Goal: Task Accomplishment & Management: Complete application form

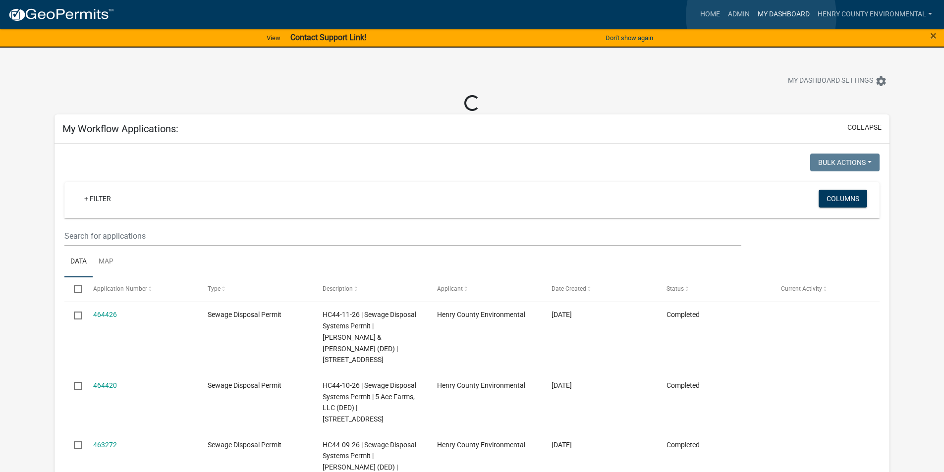
click at [761, 16] on link "My Dashboard" at bounding box center [784, 14] width 60 height 19
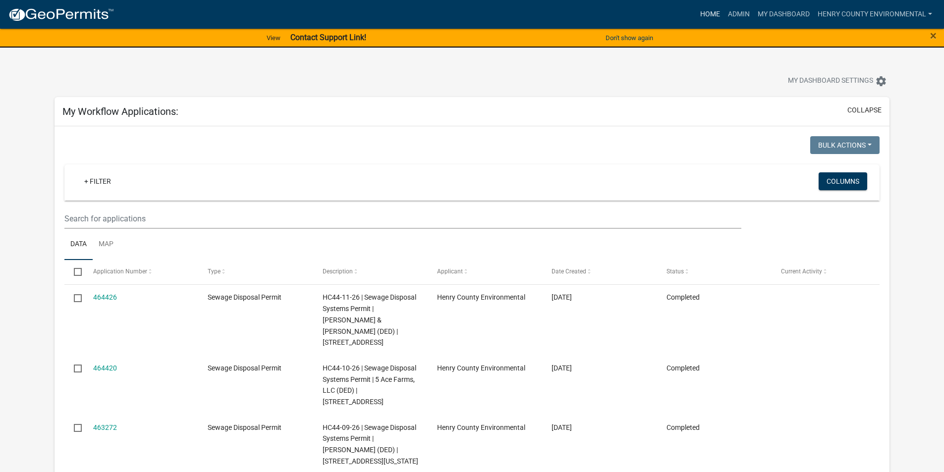
click at [704, 8] on link "Home" at bounding box center [710, 14] width 28 height 19
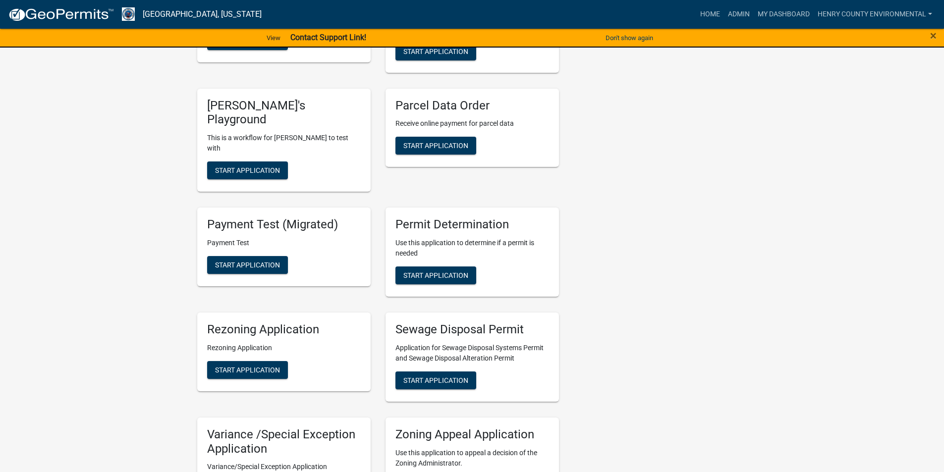
scroll to position [636, 0]
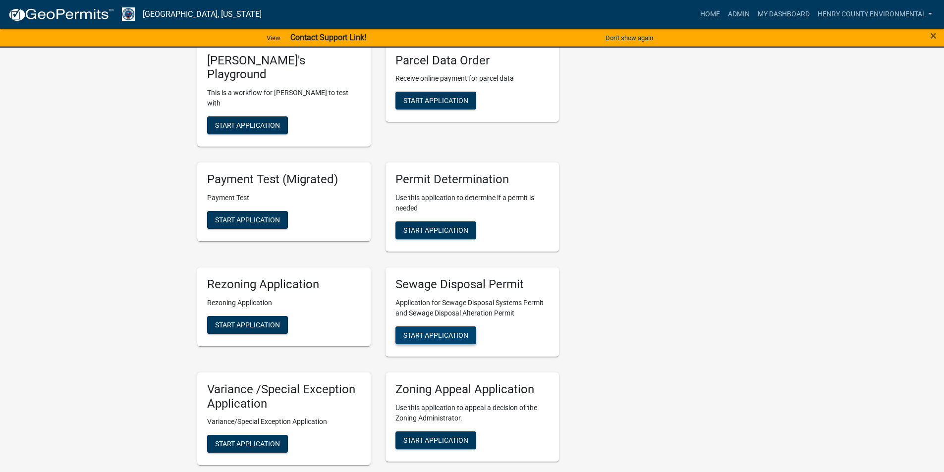
click at [429, 331] on span "Start Application" at bounding box center [435, 335] width 65 height 8
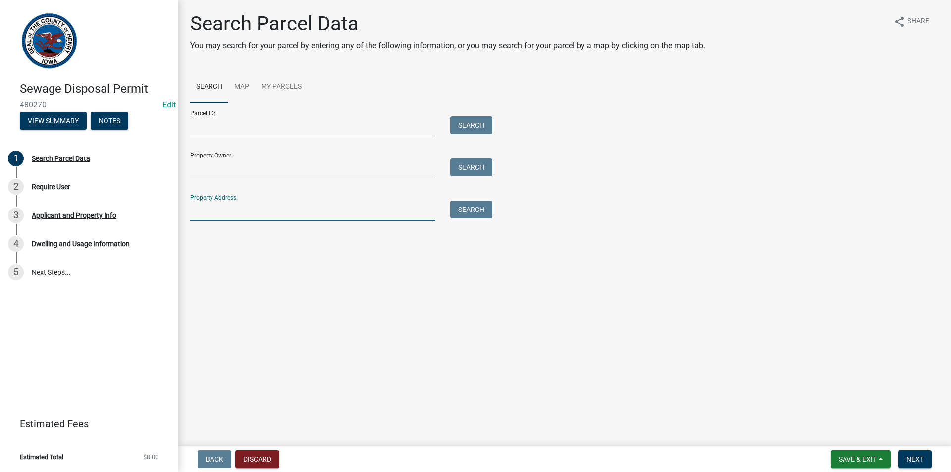
click at [244, 206] on input "Property Address:" at bounding box center [312, 211] width 245 height 20
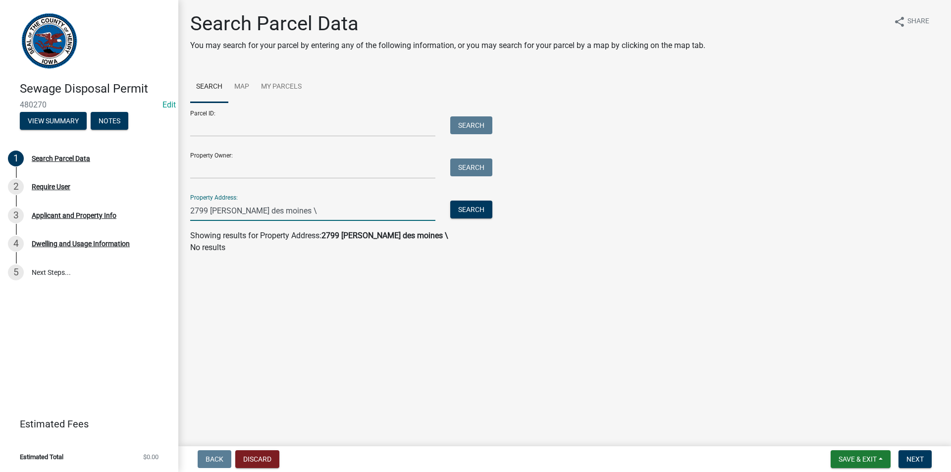
drag, startPoint x: 328, startPoint y: 211, endPoint x: 321, endPoint y: 213, distance: 7.1
click at [325, 212] on input "2799 [PERSON_NAME] des moines \" at bounding box center [312, 211] width 245 height 20
click at [476, 209] on button "Search" at bounding box center [471, 210] width 42 height 18
click at [378, 210] on input "2799 [PERSON_NAME] des moins" at bounding box center [312, 211] width 245 height 20
type input "[STREET_ADDRESS][PERSON_NAME]"
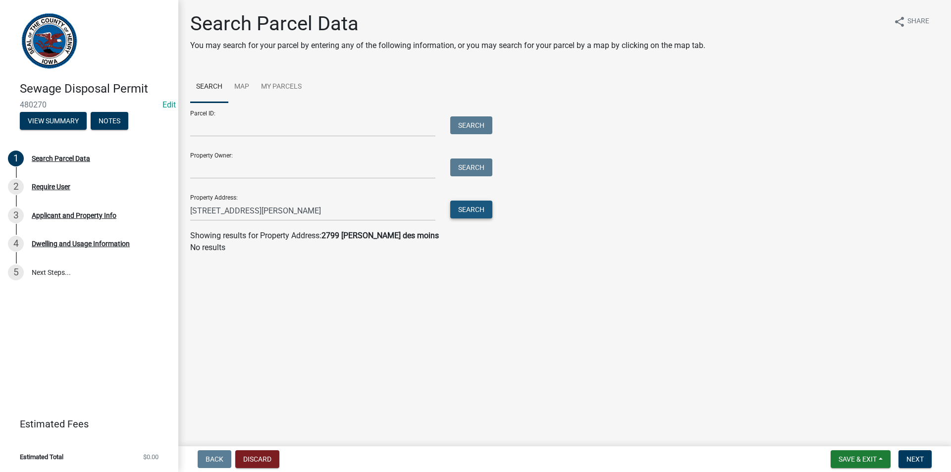
click at [478, 214] on button "Search" at bounding box center [471, 210] width 42 height 18
drag, startPoint x: 315, startPoint y: 208, endPoint x: 140, endPoint y: 196, distance: 175.3
click at [140, 196] on div "Sewage Disposal Permit 480270 Edit View Summary Notes 1 Search Parcel Data 2 Re…" at bounding box center [475, 236] width 951 height 472
click at [222, 114] on div "Parcel ID: Search" at bounding box center [338, 120] width 297 height 34
click at [222, 126] on input "Parcel ID:" at bounding box center [312, 126] width 245 height 20
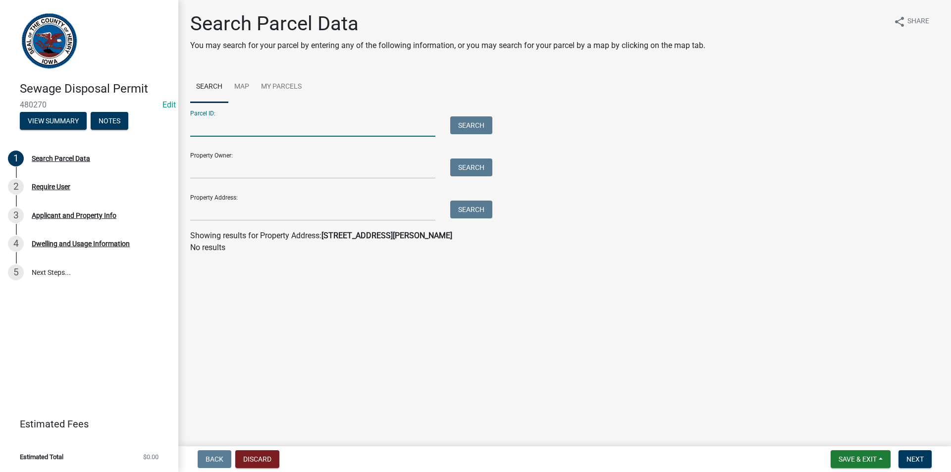
paste input "190093640000500"
type input "190093640000500"
click at [468, 118] on button "Search" at bounding box center [471, 125] width 42 height 18
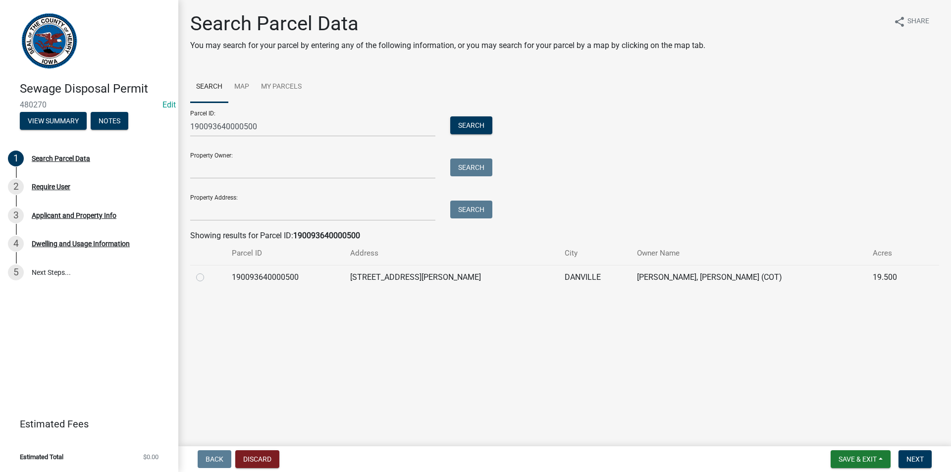
click at [194, 280] on td at bounding box center [208, 277] width 36 height 24
click at [208, 272] on label at bounding box center [208, 272] width 0 height 0
click at [208, 278] on input "radio" at bounding box center [211, 275] width 6 height 6
radio input "true"
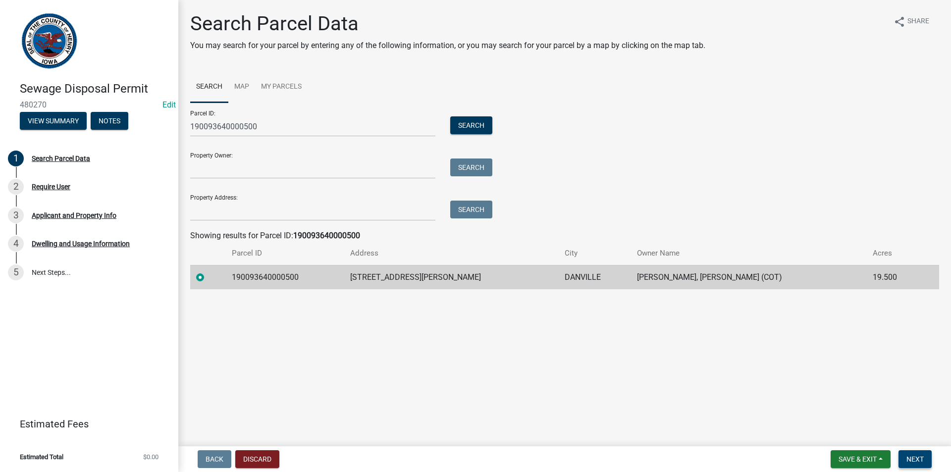
click at [920, 461] on span "Next" at bounding box center [915, 459] width 17 height 8
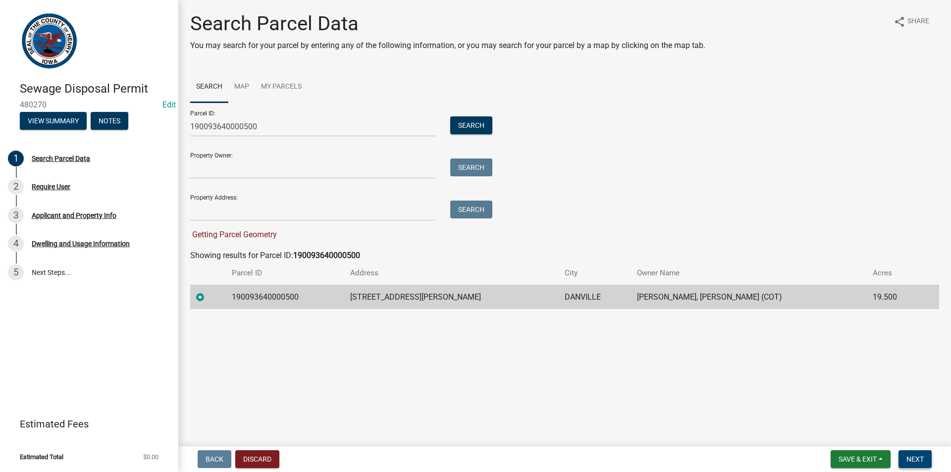
click at [914, 462] on span "Next" at bounding box center [915, 459] width 17 height 8
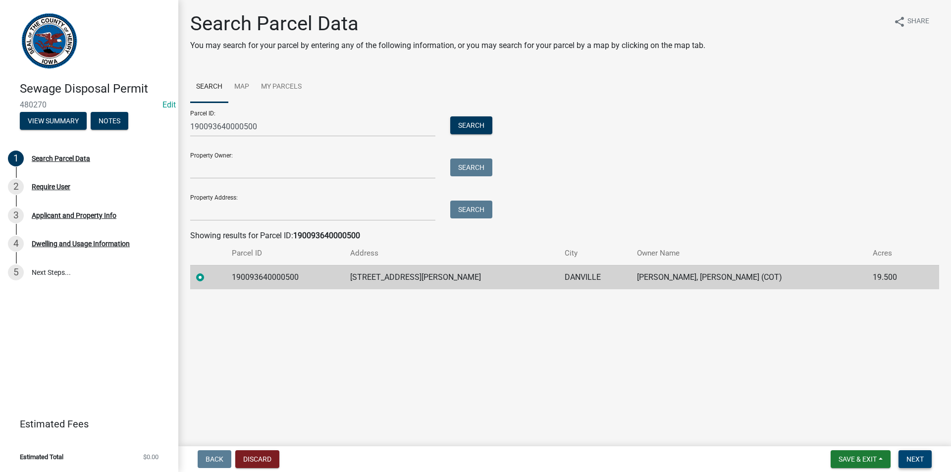
click at [923, 455] on span "Next" at bounding box center [915, 459] width 17 height 8
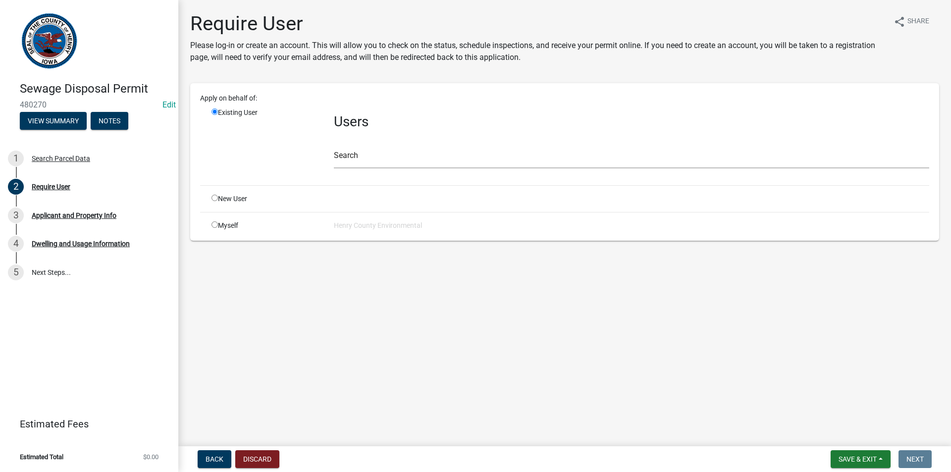
click at [212, 224] on input "radio" at bounding box center [215, 225] width 6 height 6
radio input "true"
radio input "false"
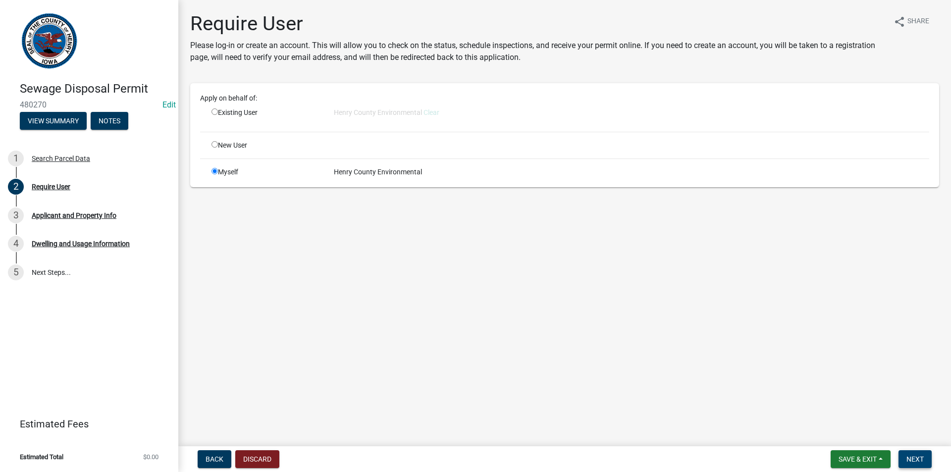
click at [913, 454] on button "Next" at bounding box center [915, 459] width 33 height 18
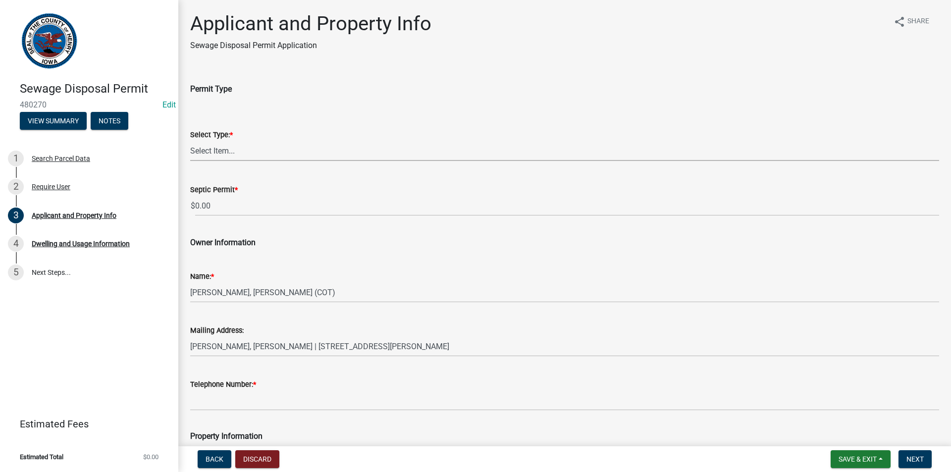
click at [282, 154] on select "Select Item... Sewage Disposal Systems Permit Disposal Alteration Permit" at bounding box center [564, 151] width 749 height 20
click at [190, 141] on select "Select Item... Sewage Disposal Systems Permit Disposal Alteration Permit" at bounding box center [564, 151] width 749 height 20
select select "ba5d1516-5783-4388-b1ad-8692fca6ffd3"
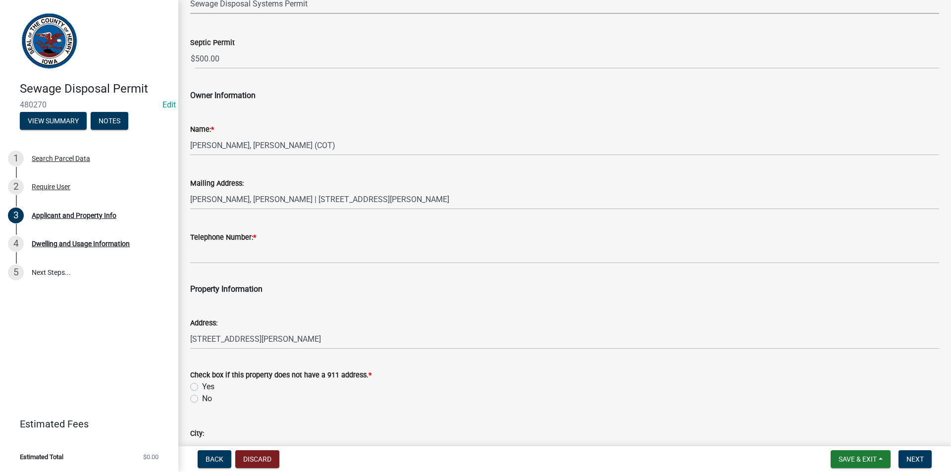
scroll to position [149, 0]
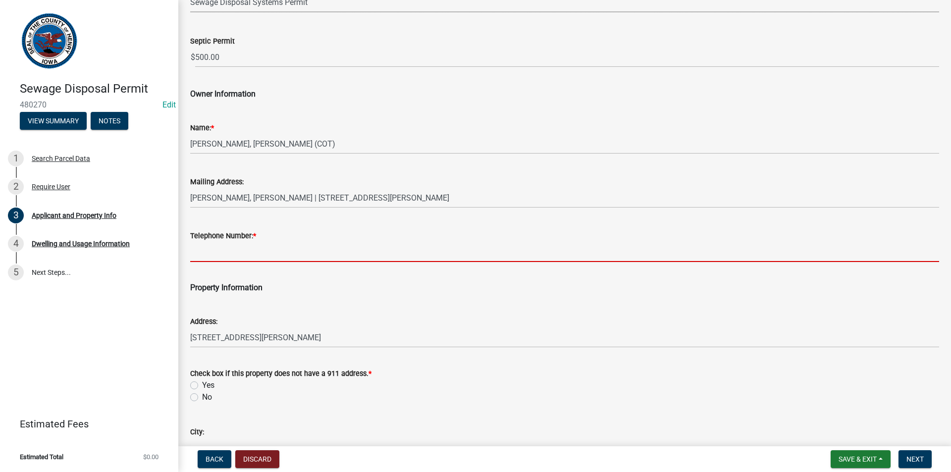
click at [240, 256] on input "Telephone Number: *" at bounding box center [564, 252] width 749 height 20
type input "3193851223"
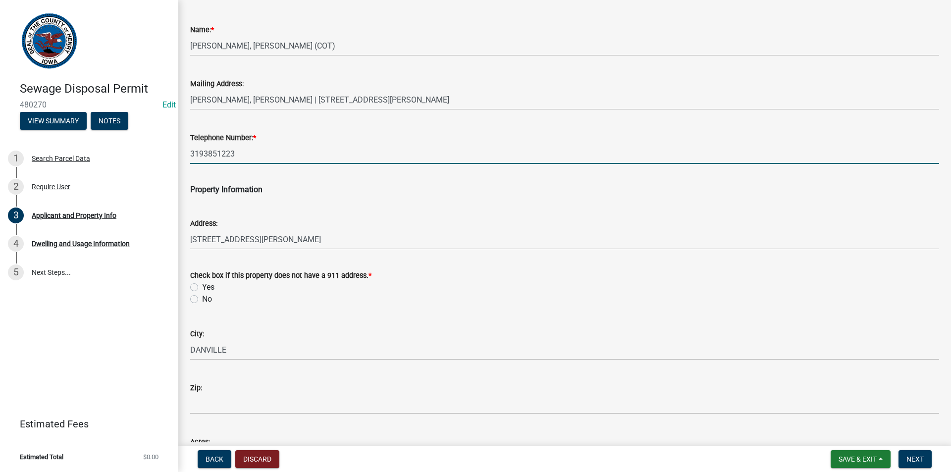
scroll to position [248, 0]
click at [202, 299] on label "No" at bounding box center [207, 298] width 10 height 12
click at [202, 299] on input "No" at bounding box center [205, 295] width 6 height 6
radio input "true"
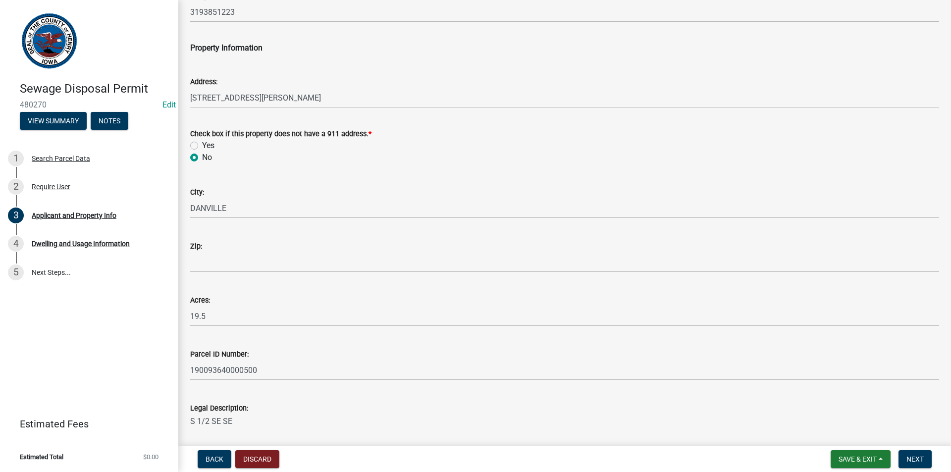
scroll to position [396, 0]
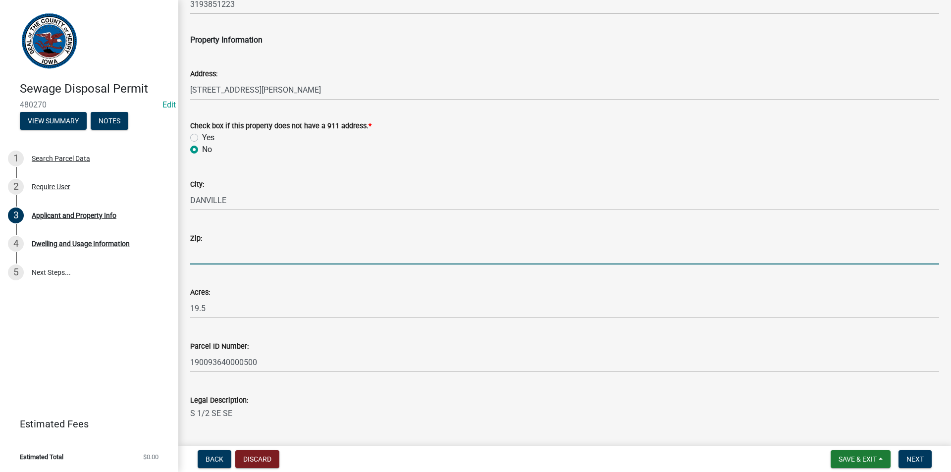
click at [230, 261] on input "Zip:" at bounding box center [564, 254] width 749 height 20
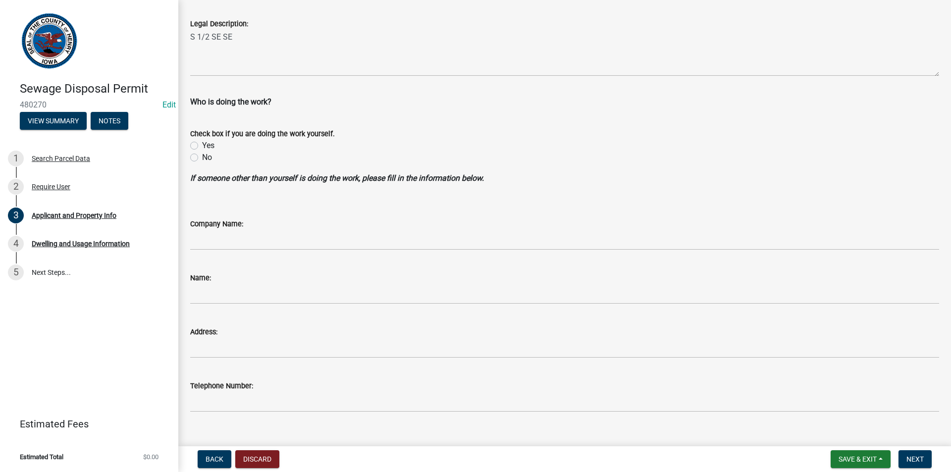
scroll to position [789, 0]
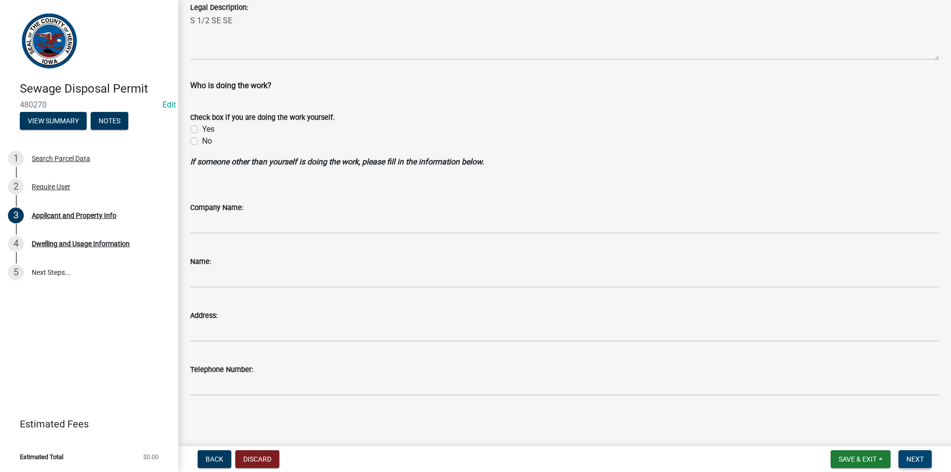
type input "52623"
click at [921, 456] on span "Next" at bounding box center [915, 459] width 17 height 8
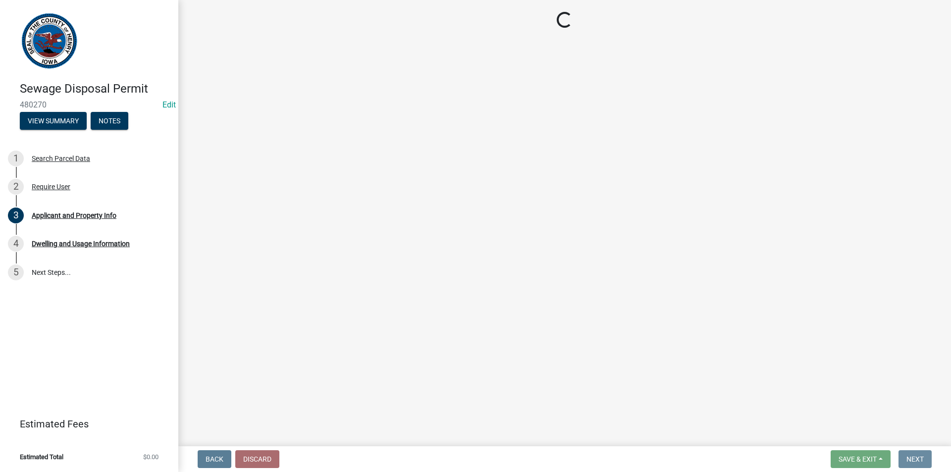
scroll to position [0, 0]
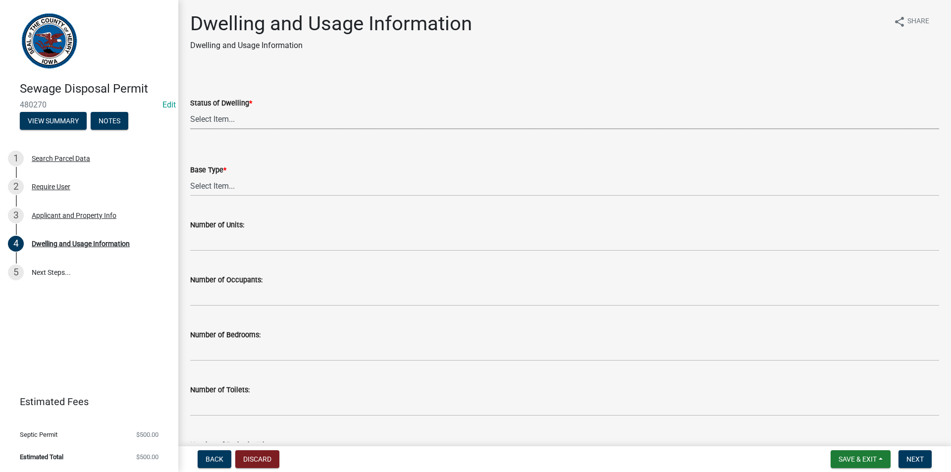
click at [293, 117] on select "Select Item... Proposed Under Construction Existing" at bounding box center [564, 119] width 749 height 20
click at [190, 109] on select "Select Item... Proposed Under Construction Existing" at bounding box center [564, 119] width 749 height 20
select select "25004249-1223-4dfa-823c-f4d8a33a0007"
click at [234, 185] on select "Select Item... Basement Slab Crawl Space" at bounding box center [564, 186] width 749 height 20
click at [190, 176] on select "Select Item... Basement Slab Crawl Space" at bounding box center [564, 186] width 749 height 20
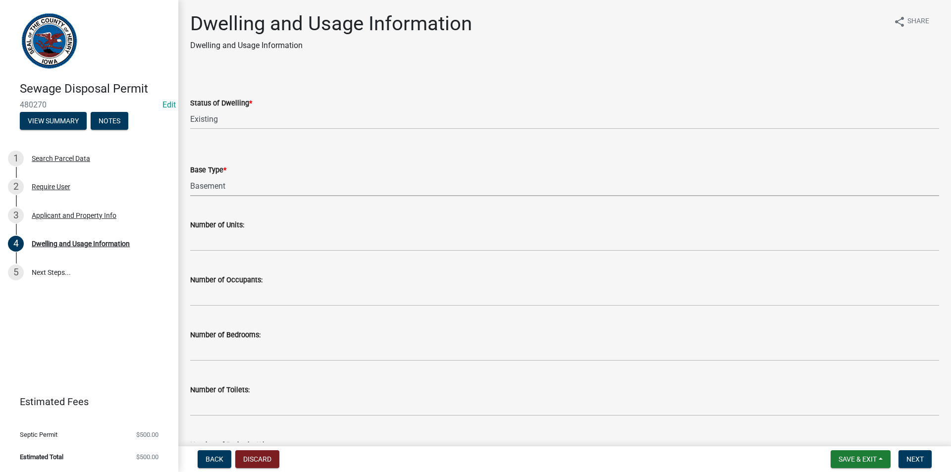
select select "198902dc-fde5-435a-95d5-2aa6a1831cda"
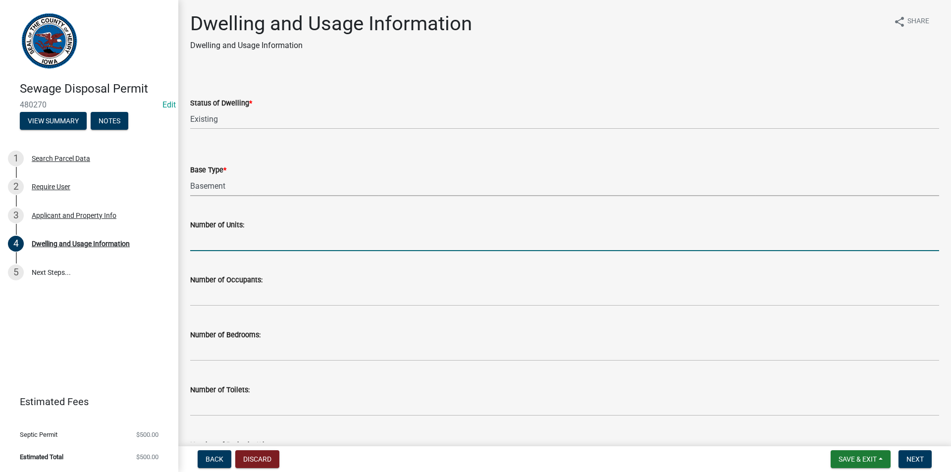
click at [211, 242] on input "text" at bounding box center [564, 241] width 749 height 20
type input "1"
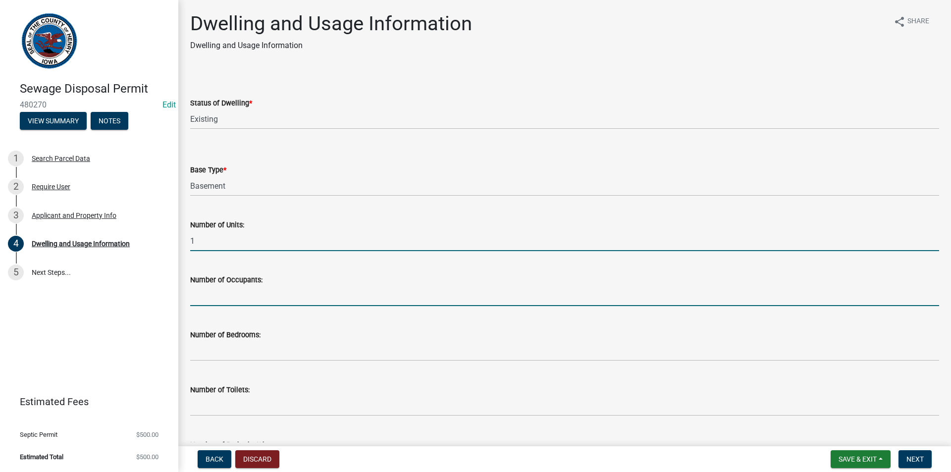
click at [230, 289] on input "text" at bounding box center [564, 296] width 749 height 20
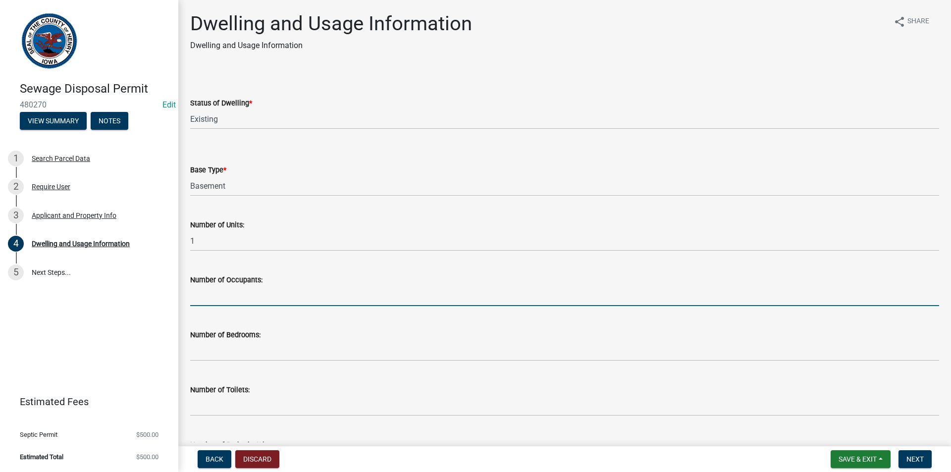
type input "2"
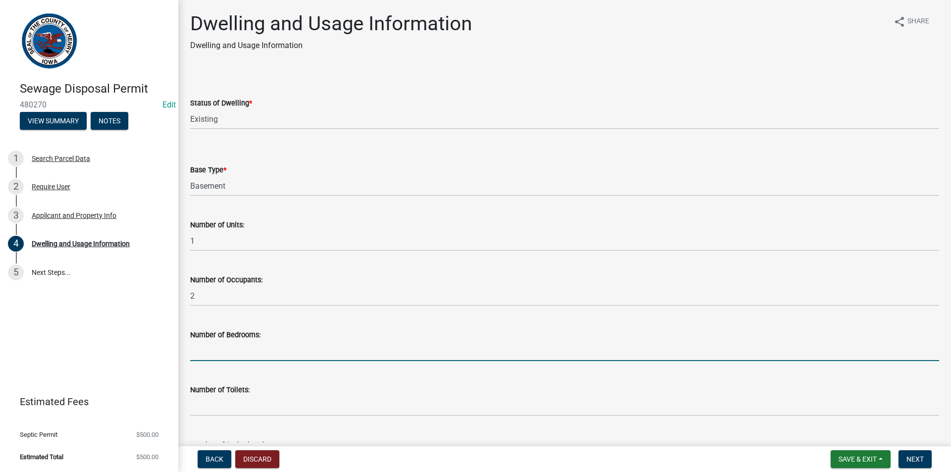
click at [213, 358] on input "text" at bounding box center [564, 351] width 749 height 20
type input "3"
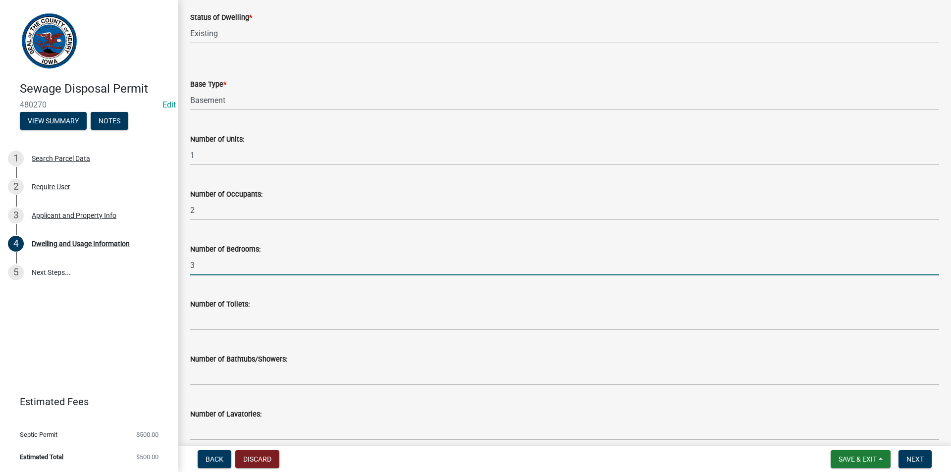
scroll to position [149, 0]
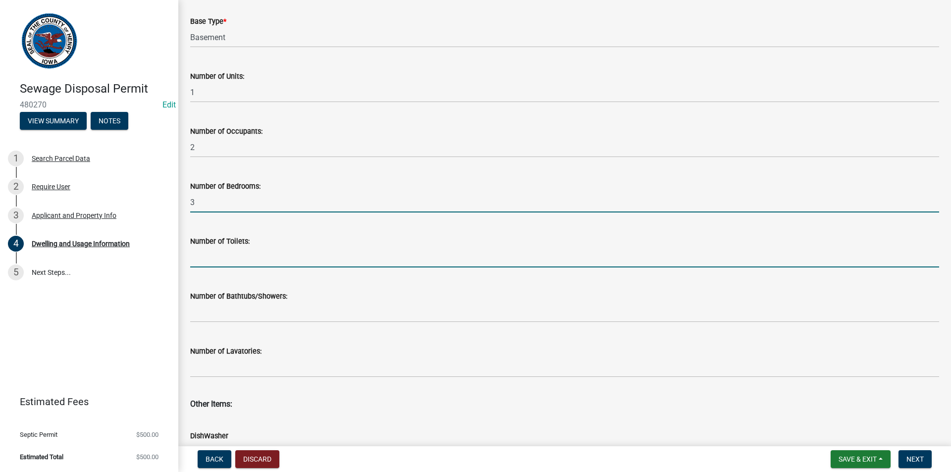
click at [217, 255] on input "text" at bounding box center [564, 257] width 749 height 20
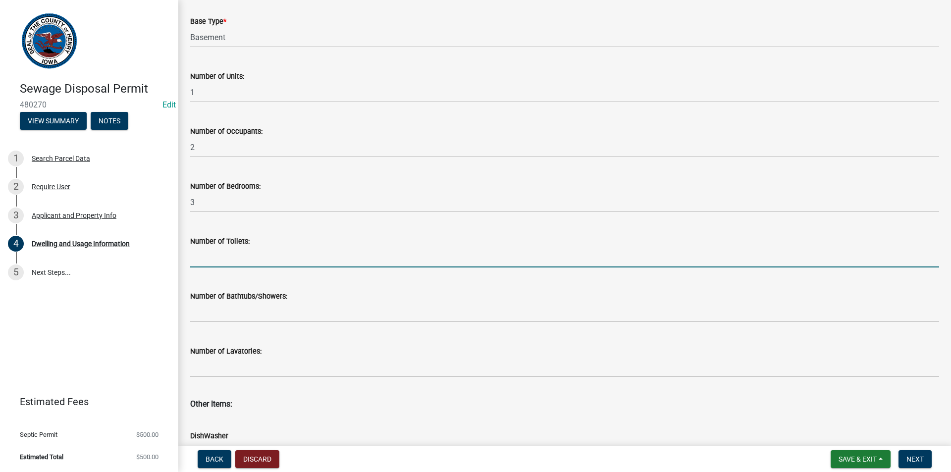
type input "3"
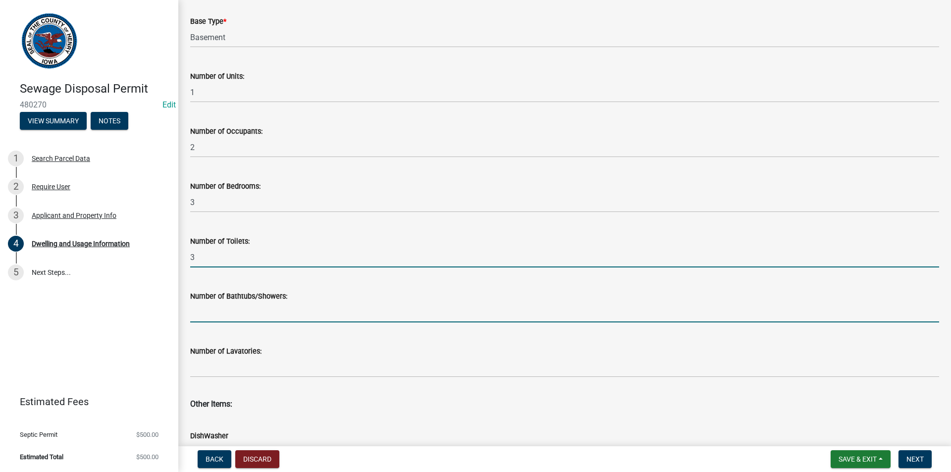
click at [234, 319] on input "text" at bounding box center [564, 312] width 749 height 20
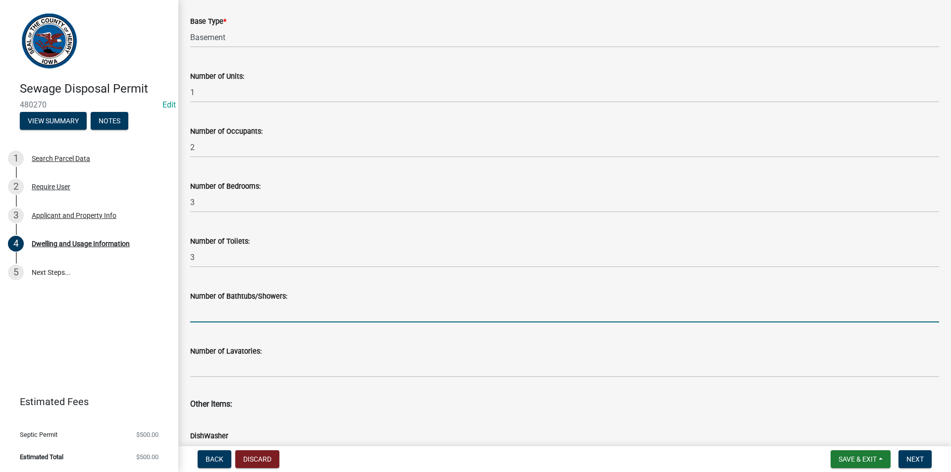
type input "3"
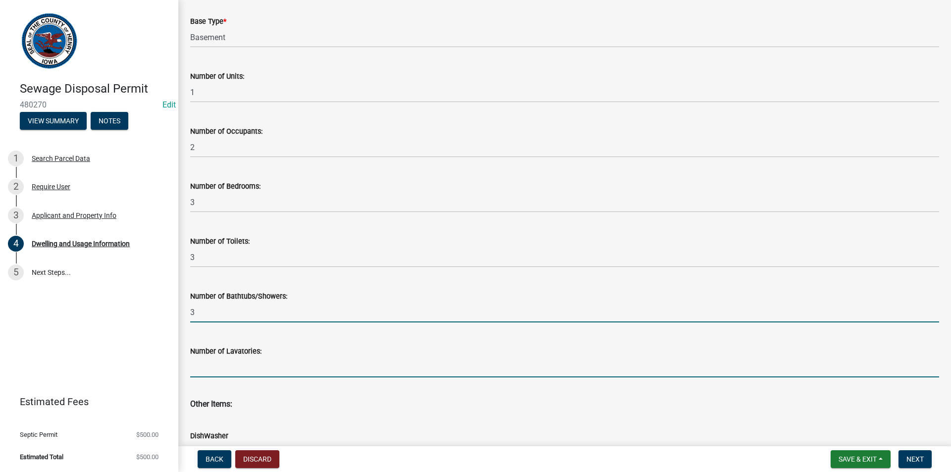
click at [223, 373] on input "text" at bounding box center [564, 367] width 749 height 20
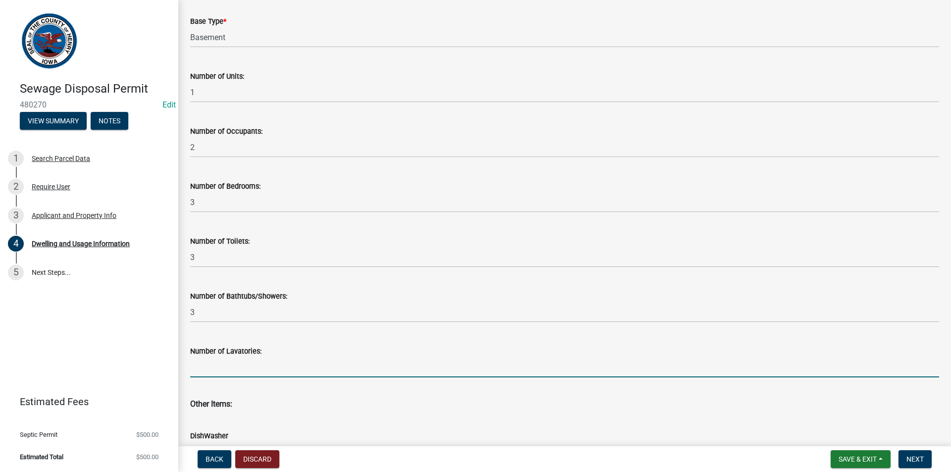
type input "3"
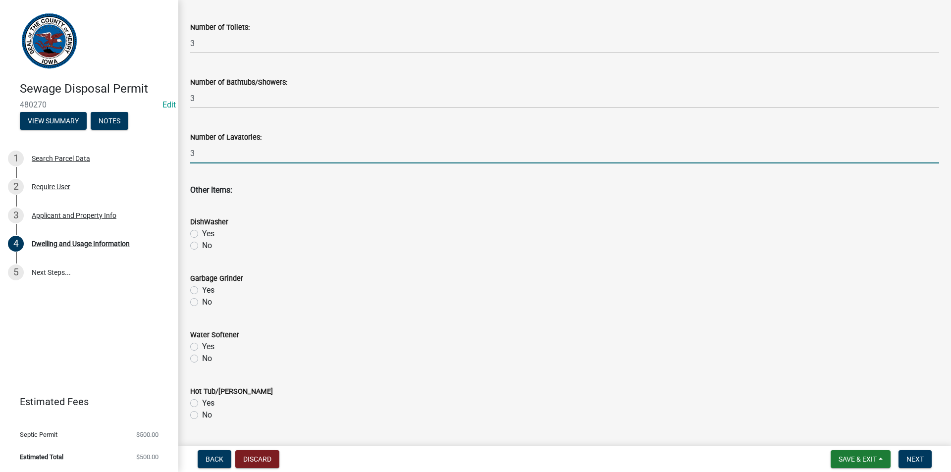
scroll to position [396, 0]
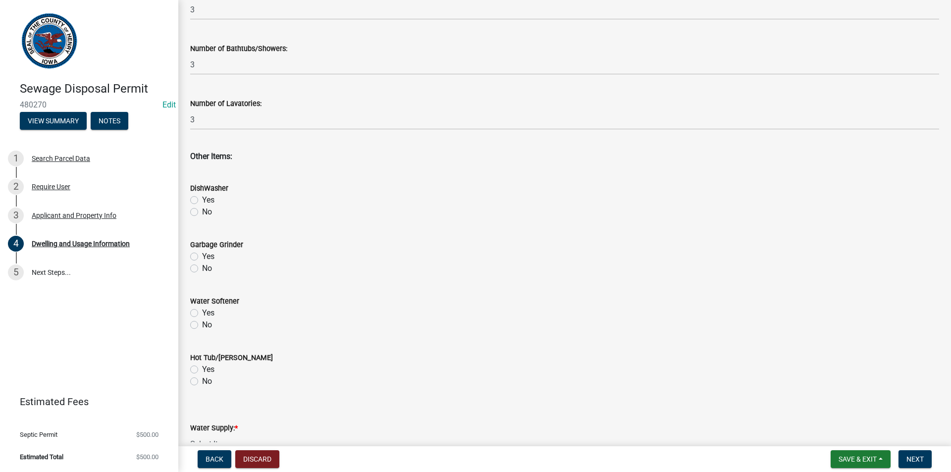
click at [202, 257] on label "Yes" at bounding box center [208, 257] width 12 height 12
click at [202, 257] on input "Yes" at bounding box center [205, 254] width 6 height 6
radio input "true"
click at [202, 204] on label "Yes" at bounding box center [208, 200] width 12 height 12
click at [202, 201] on input "Yes" at bounding box center [205, 197] width 6 height 6
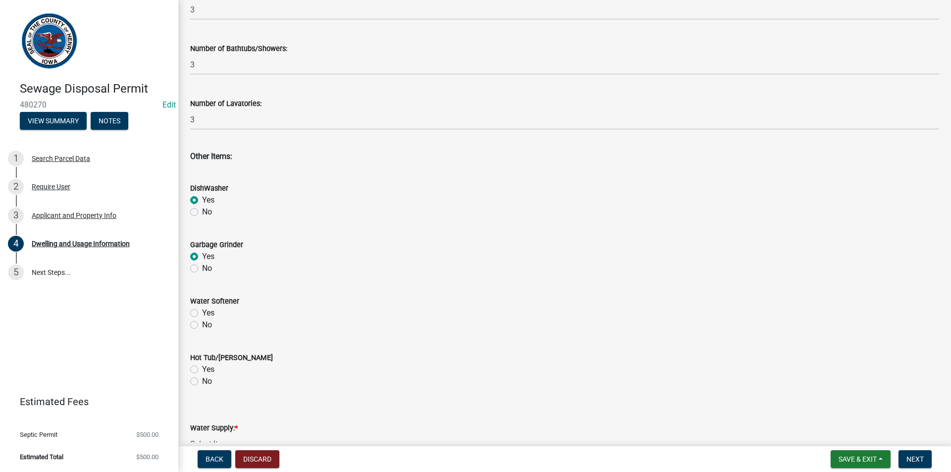
radio input "true"
click at [202, 324] on label "No" at bounding box center [207, 325] width 10 height 12
click at [202, 324] on input "No" at bounding box center [205, 322] width 6 height 6
radio input "true"
click at [202, 382] on label "No" at bounding box center [207, 382] width 10 height 12
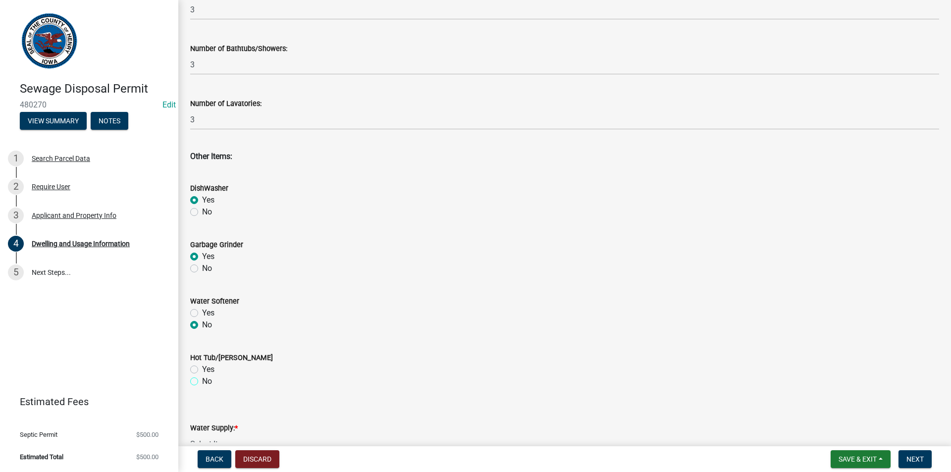
click at [202, 382] on input "No" at bounding box center [205, 379] width 6 height 6
radio input "true"
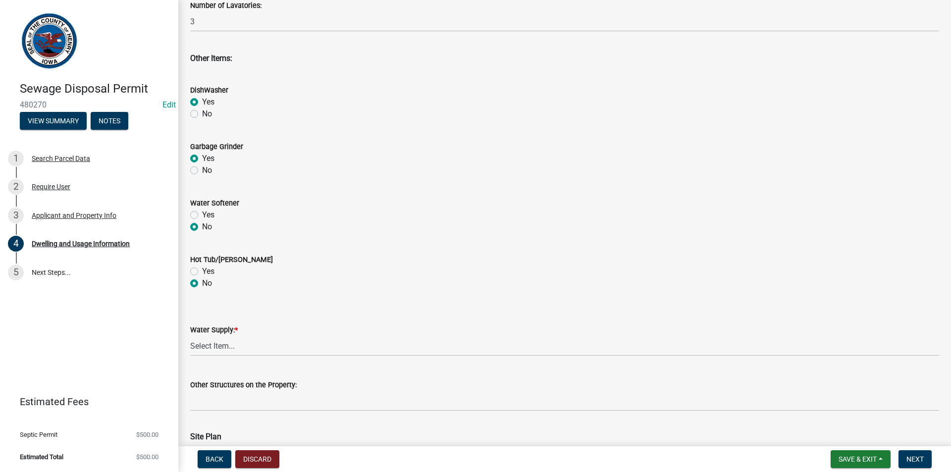
scroll to position [496, 0]
click at [232, 346] on select "Select Item... Private Semi-Private Public" at bounding box center [564, 345] width 749 height 20
click at [190, 335] on select "Select Item... Private Semi-Private Public" at bounding box center [564, 345] width 749 height 20
select select "f329f229-4372-49f3-ad90-d4c2245d1078"
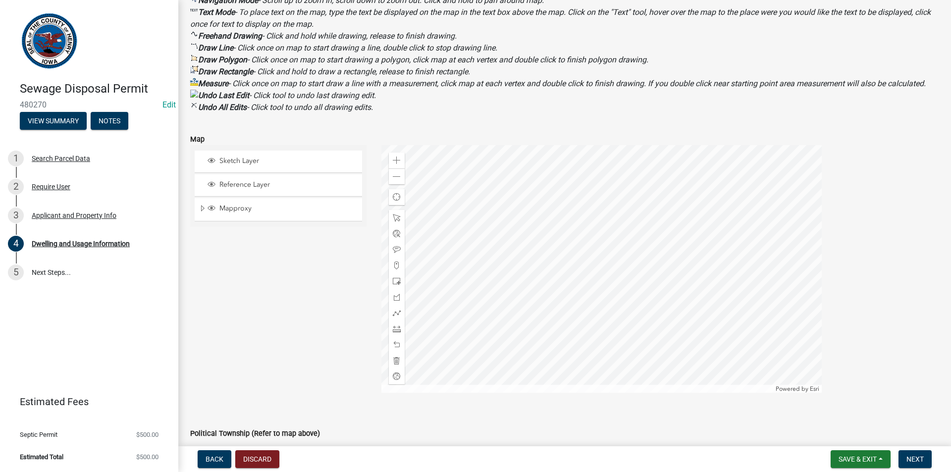
scroll to position [1176, 0]
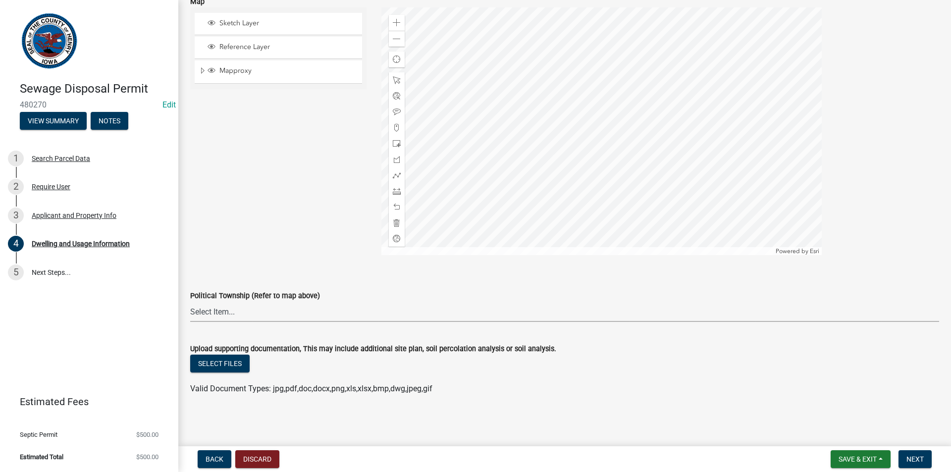
click at [288, 314] on select "Select Item... [GEOGRAPHIC_DATA] [GEOGRAPHIC_DATA] [GEOGRAPHIC_DATA][PERSON_NAM…" at bounding box center [564, 312] width 749 height 20
click at [190, 302] on select "Select Item... [GEOGRAPHIC_DATA] [GEOGRAPHIC_DATA] [GEOGRAPHIC_DATA][PERSON_NAM…" at bounding box center [564, 312] width 749 height 20
select select "8a962d51-5af1-4739-ad1b-42964c5f9ee9"
click at [905, 458] on button "Next" at bounding box center [915, 459] width 33 height 18
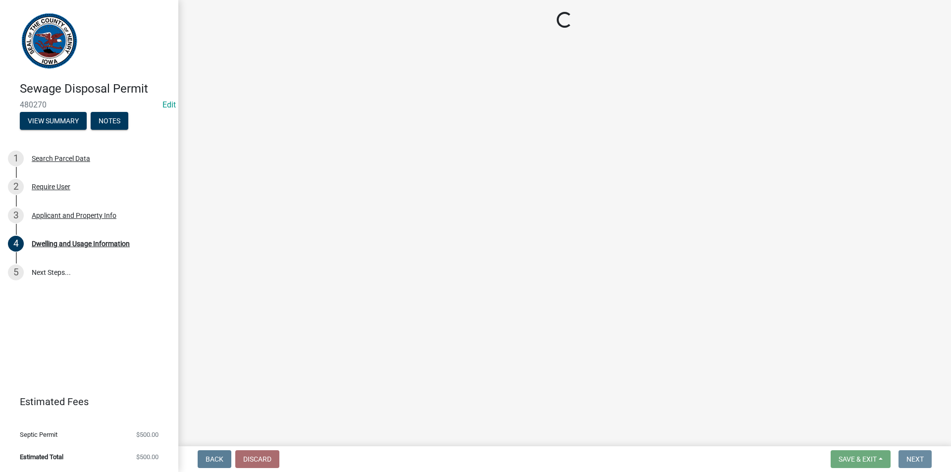
scroll to position [0, 0]
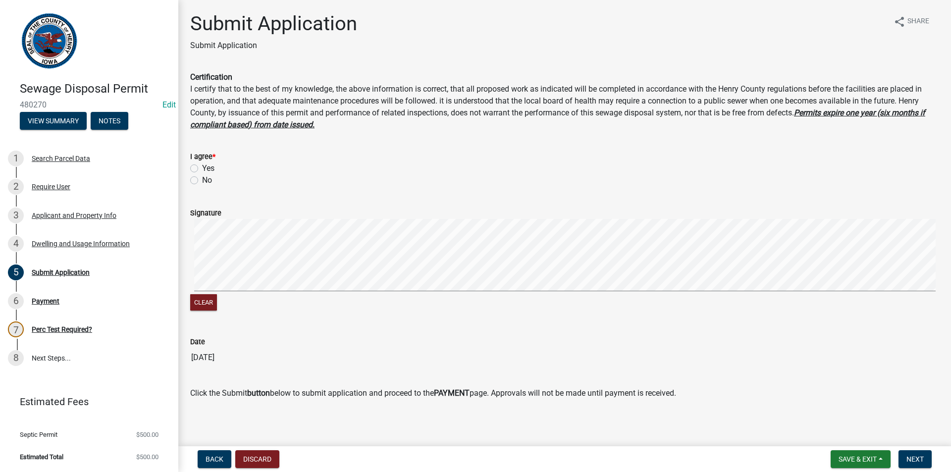
click at [202, 169] on label "Yes" at bounding box center [208, 169] width 12 height 12
click at [202, 169] on input "Yes" at bounding box center [205, 166] width 6 height 6
radio input "true"
click at [913, 458] on span "Next" at bounding box center [915, 459] width 17 height 8
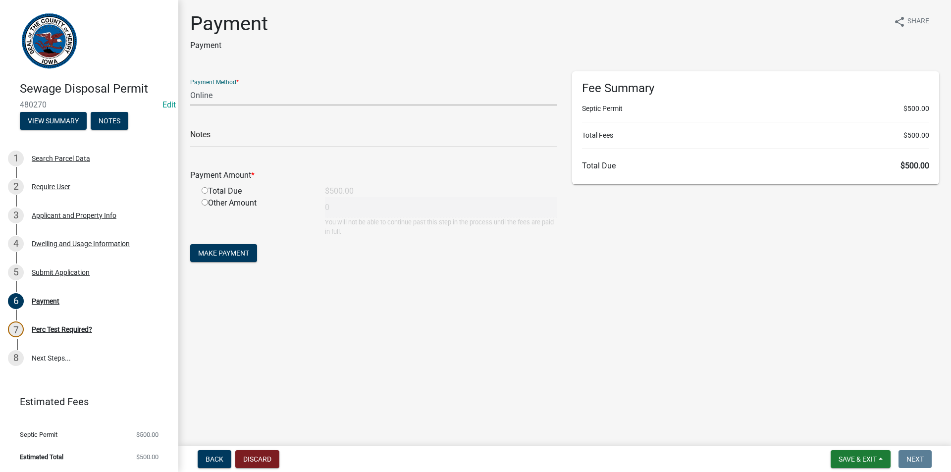
click at [274, 93] on select "Credit Card POS Check Cash Online" at bounding box center [373, 95] width 367 height 20
select select "1: 0"
click at [190, 85] on select "Credit Card POS Check Cash Online" at bounding box center [373, 95] width 367 height 20
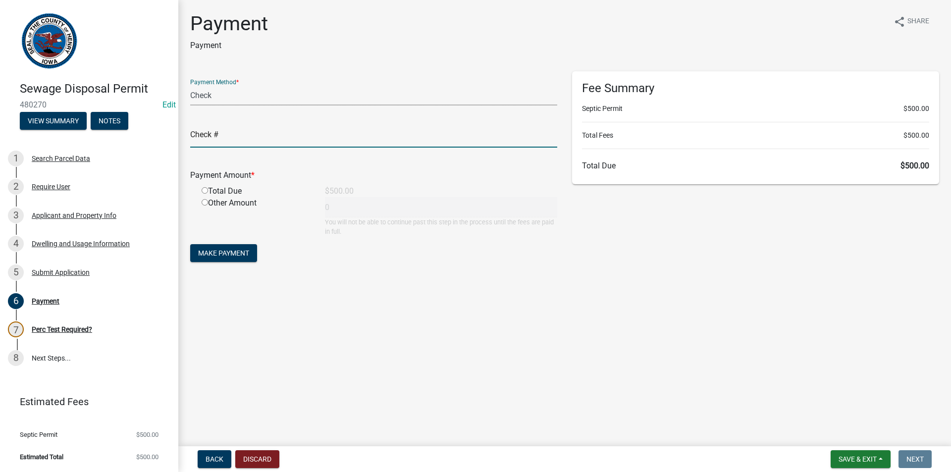
click at [230, 147] on input "text" at bounding box center [373, 137] width 367 height 20
type input "1747"
click at [205, 190] on input "radio" at bounding box center [205, 190] width 6 height 6
radio input "true"
type input "500"
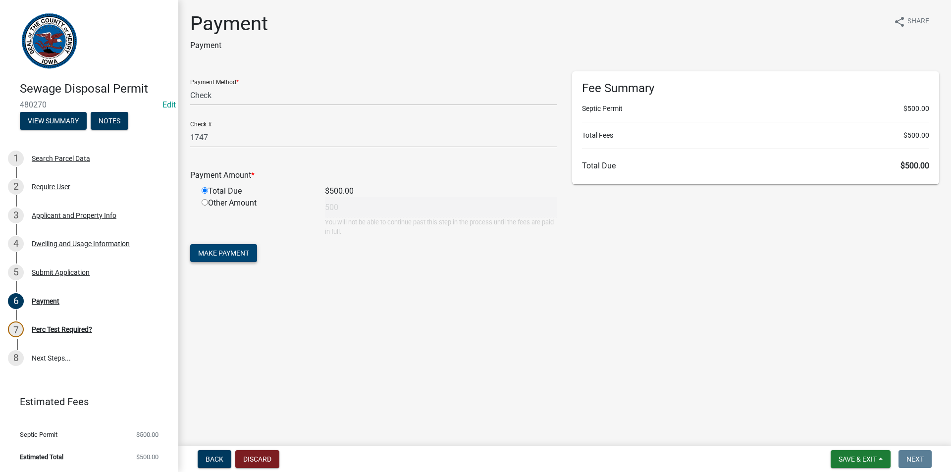
click at [226, 250] on span "Make Payment" at bounding box center [223, 253] width 51 height 8
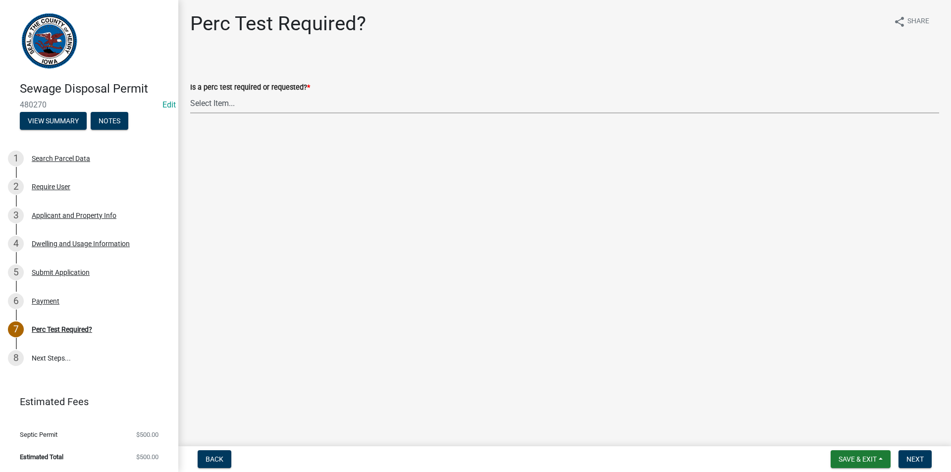
click at [268, 105] on select "Select Item... Yes No" at bounding box center [564, 103] width 749 height 20
click at [190, 93] on select "Select Item... Yes No" at bounding box center [564, 103] width 749 height 20
select select "42b2fcaf-cc5a-41aa-9c7a-d59dc94b37b9"
click at [912, 457] on span "Next" at bounding box center [915, 459] width 17 height 8
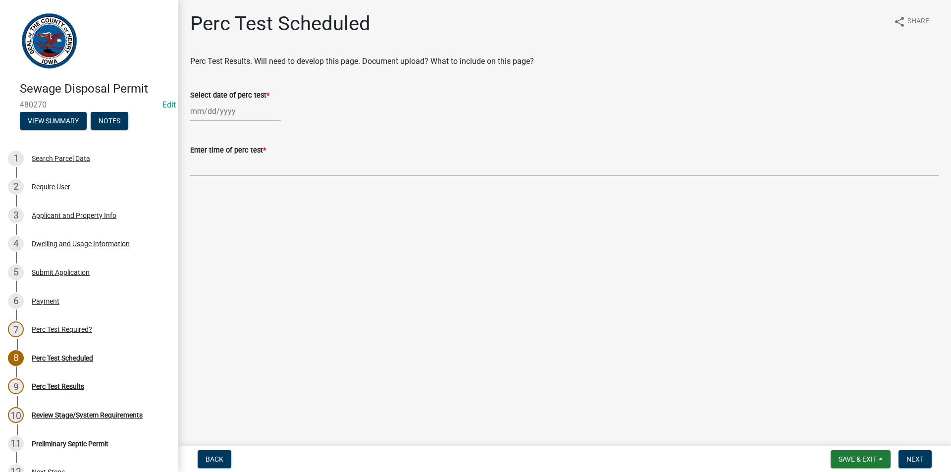
select select "9"
select select "2025"
click at [211, 115] on div "[PERSON_NAME] Feb Mar Apr [PERSON_NAME][DATE] Oct Nov [DATE] 1526 1527 1528 152…" at bounding box center [235, 111] width 91 height 20
click at [203, 132] on span "Previous month" at bounding box center [200, 131] width 7 height 7
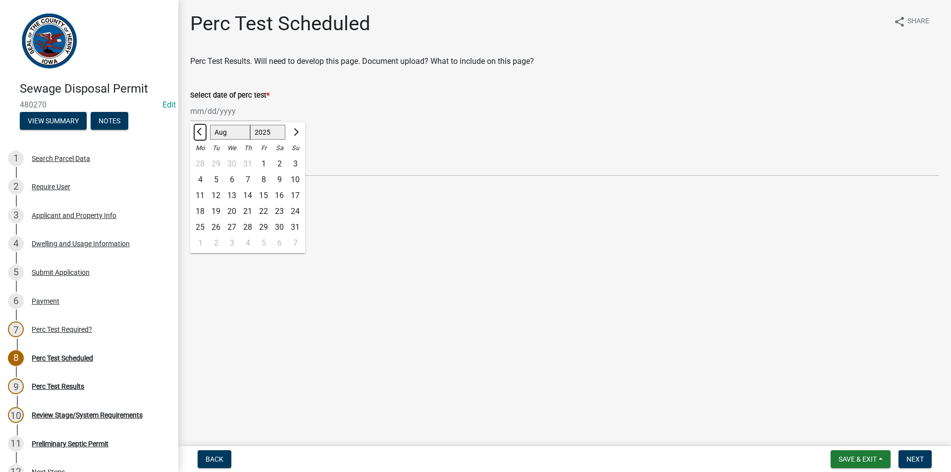
select select "7"
click at [234, 209] on div "23" at bounding box center [232, 212] width 16 height 16
type input "[DATE]"
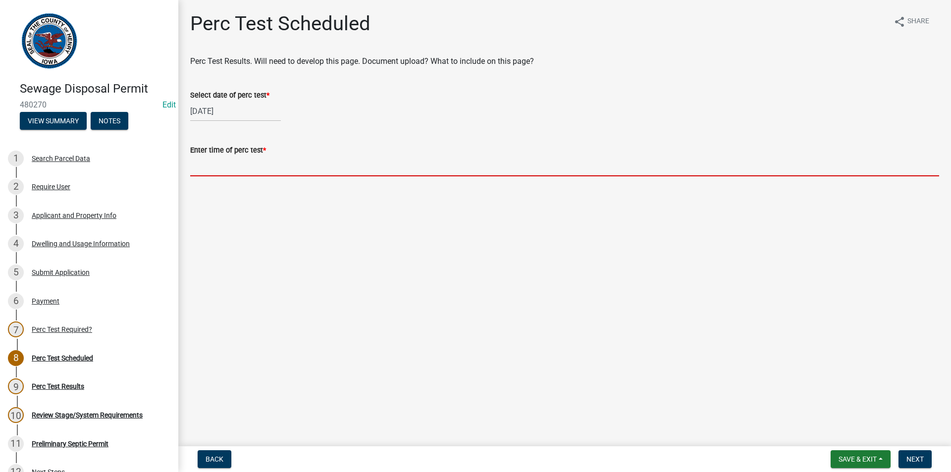
click at [228, 162] on input "Enter time of perc test *" at bounding box center [564, 166] width 749 height 20
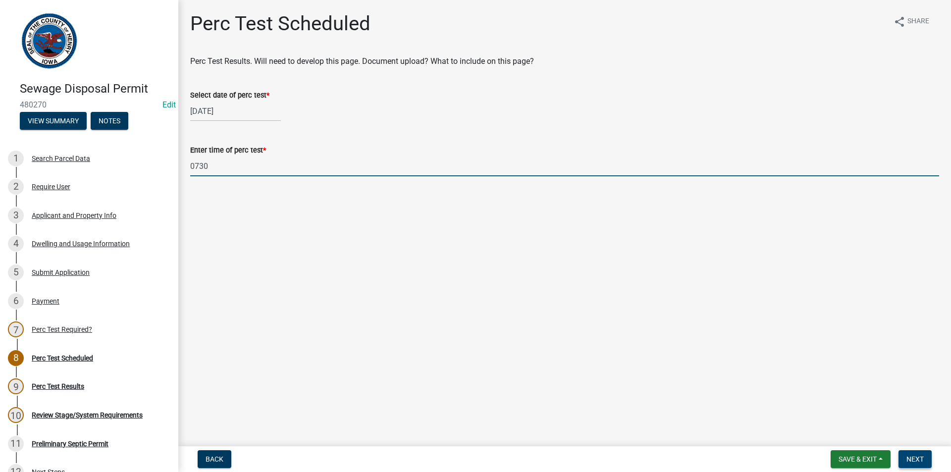
type input "0730"
click at [917, 464] on button "Next" at bounding box center [915, 459] width 33 height 18
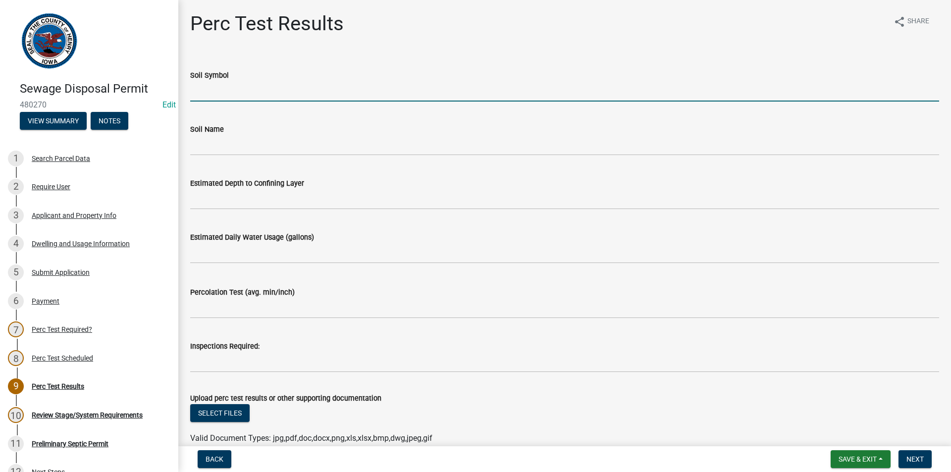
click at [251, 95] on input "Soil Symbol" at bounding box center [564, 91] width 749 height 20
type input "R"
drag, startPoint x: 271, startPoint y: 93, endPoint x: 212, endPoint y: 89, distance: 59.6
click at [212, 89] on input "131b pershing silt loam" at bounding box center [564, 91] width 749 height 20
type input "131b pershing silt loam"
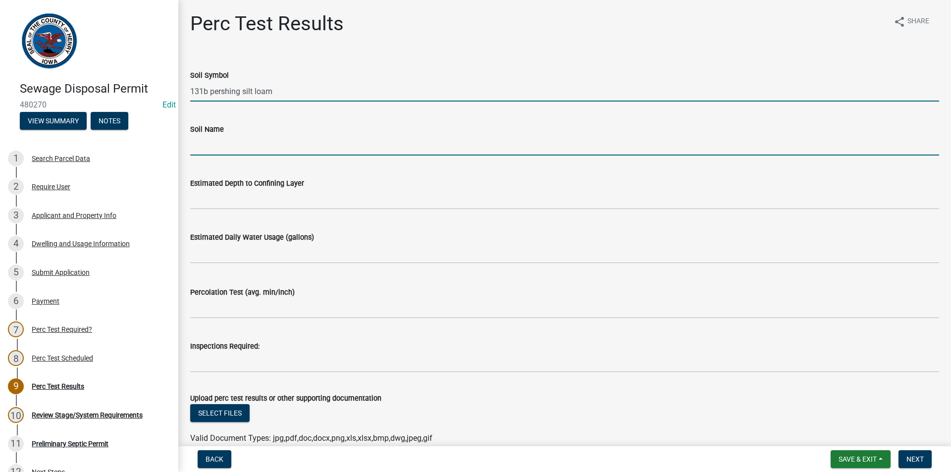
click at [211, 143] on input "Soil Name" at bounding box center [564, 145] width 749 height 20
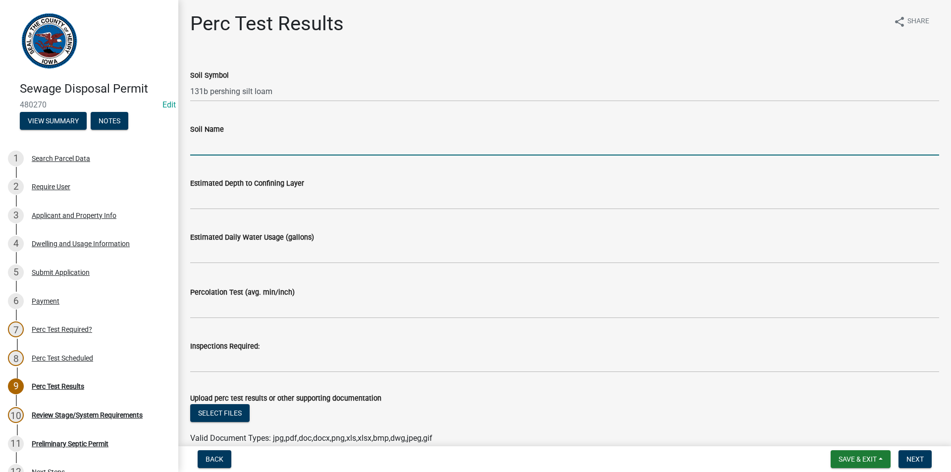
paste input "pershing silt loam"
type input "pershing silt loam"
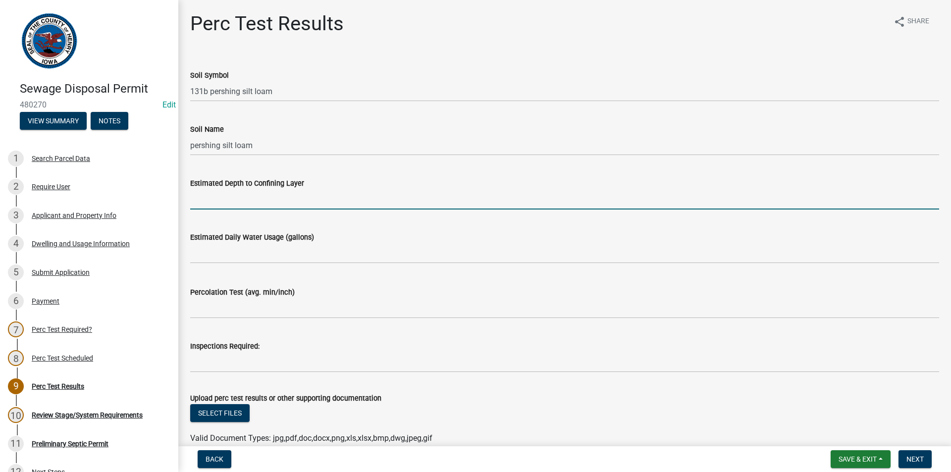
click at [231, 202] on input "Estimated Depth to Confining Layer" at bounding box center [564, 199] width 749 height 20
type input "s"
click at [235, 201] on input "slight mottlingat at 48"" at bounding box center [564, 199] width 749 height 20
click at [237, 201] on input "slight mottlingat at 48"" at bounding box center [564, 199] width 749 height 20
type input "slight mottlingat at 48""
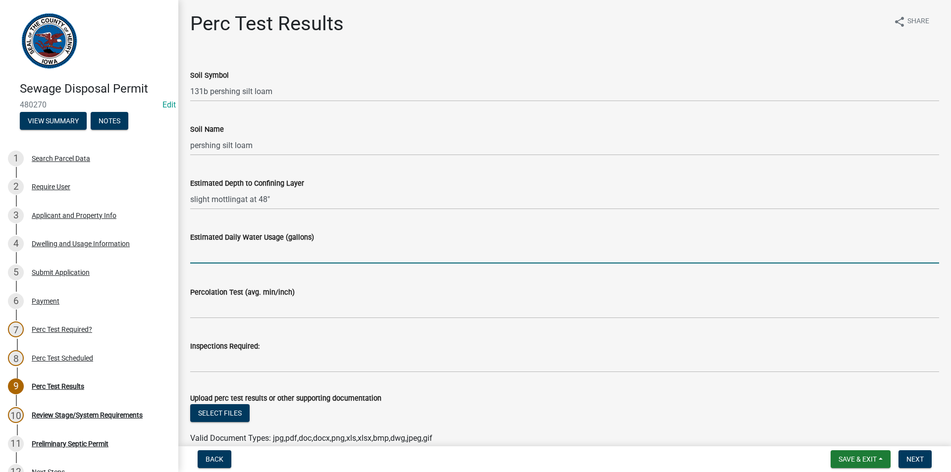
click at [221, 252] on input "text" at bounding box center [564, 253] width 749 height 20
type input "150"
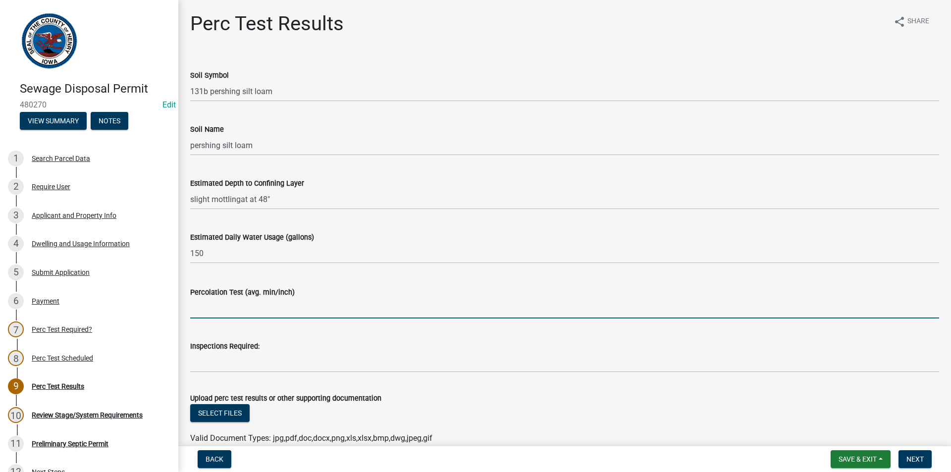
click at [210, 305] on input "Percolation Test (avg. min/inch)" at bounding box center [564, 308] width 749 height 20
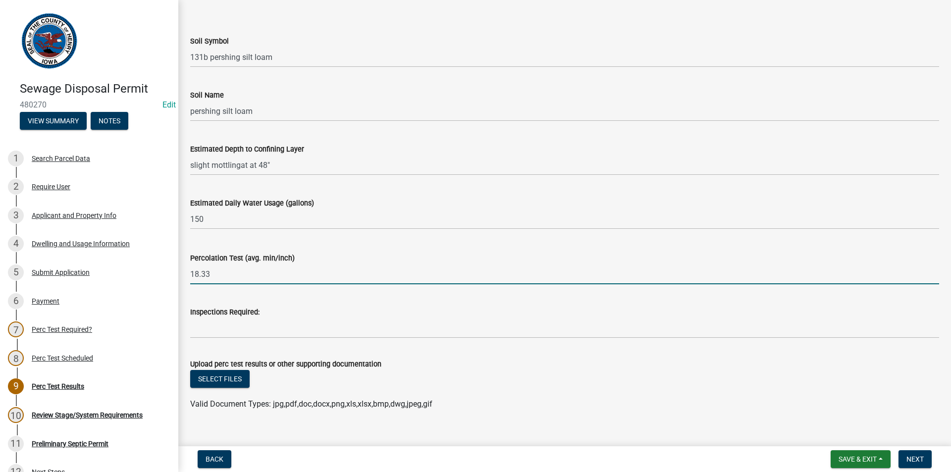
scroll to position [50, 0]
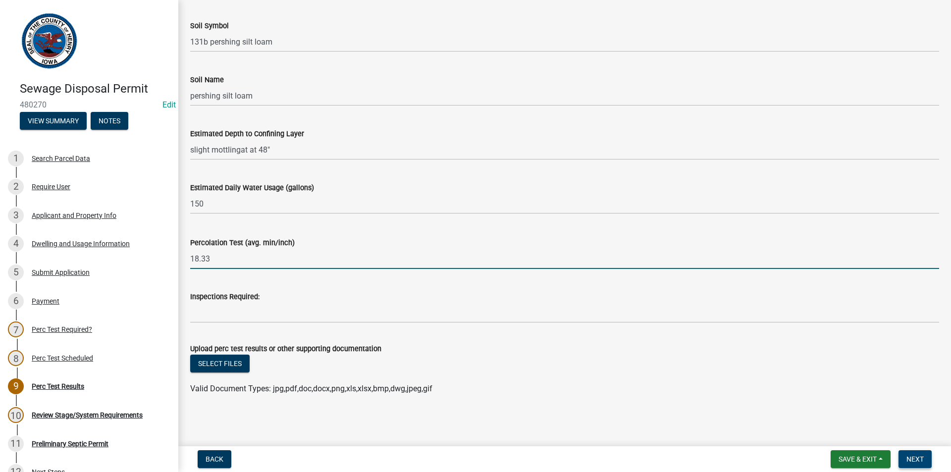
type input "18.33"
click at [910, 453] on button "Next" at bounding box center [915, 459] width 33 height 18
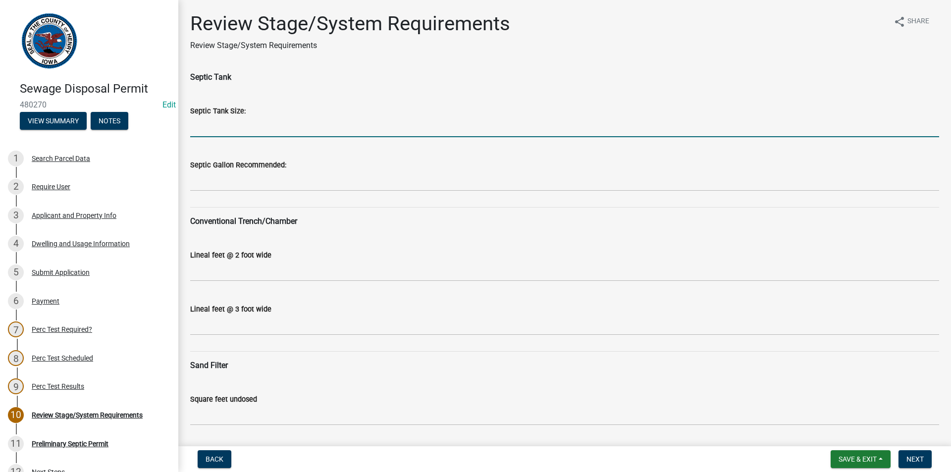
click at [240, 129] on input "Septic Tank Size:" at bounding box center [564, 127] width 749 height 20
type input "1250"
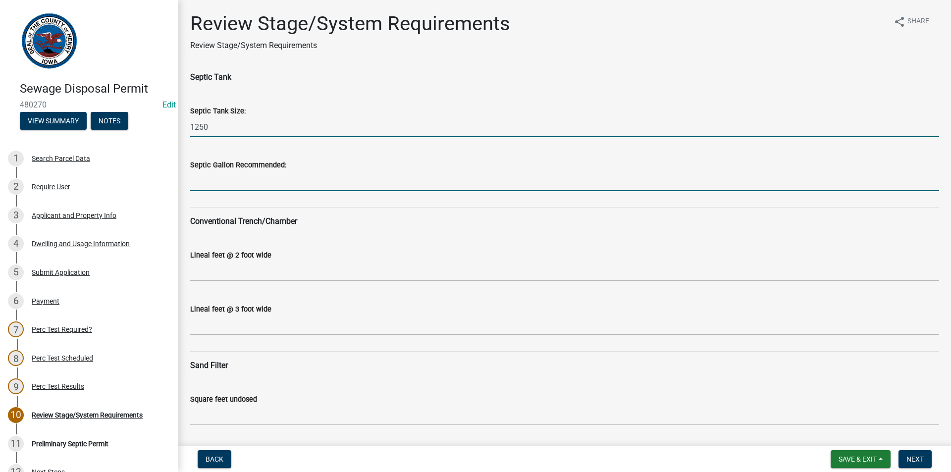
click at [233, 179] on input "Septic Gallon Recommended:" at bounding box center [564, 181] width 749 height 20
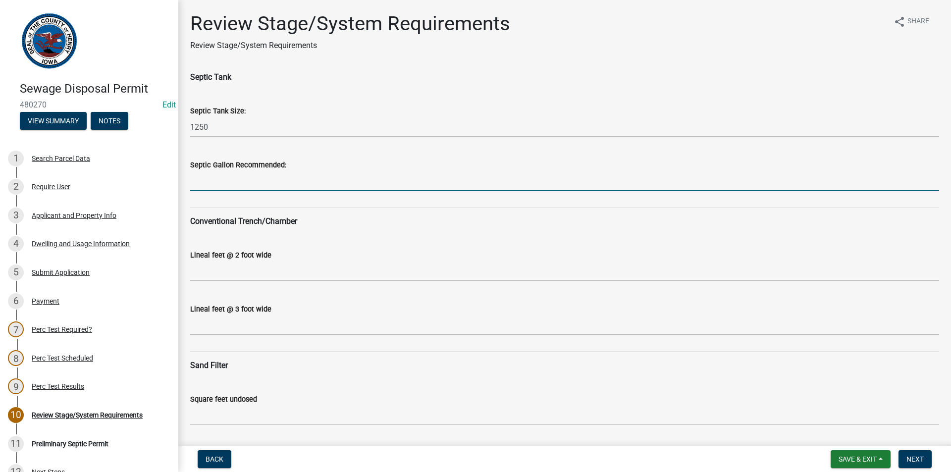
type input "1500"
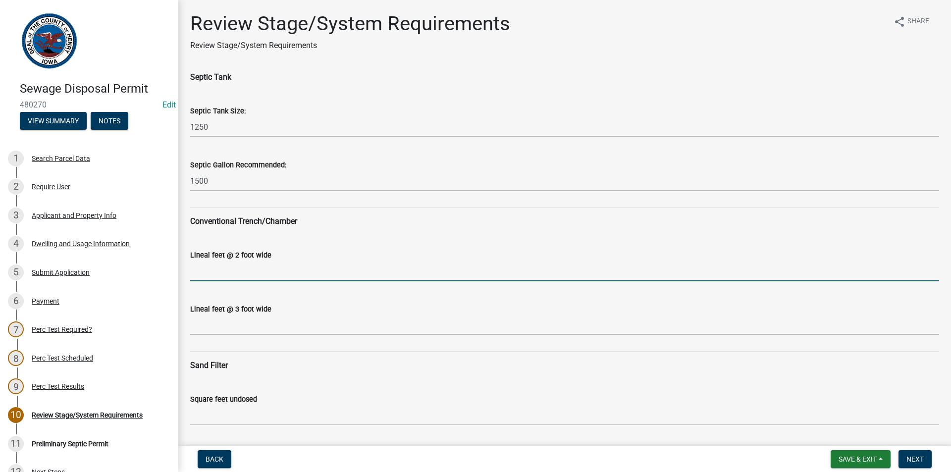
click at [213, 272] on input "Lineal feet @ 2 foot wide" at bounding box center [564, 271] width 749 height 20
type input "N/A"
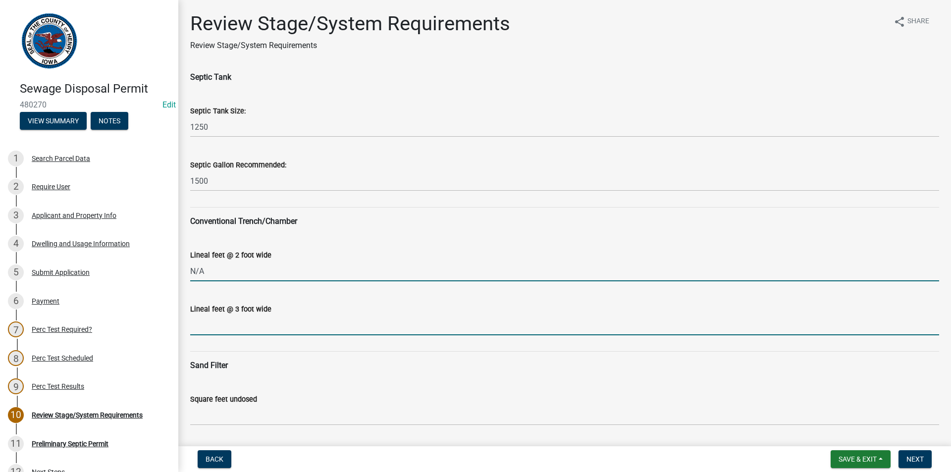
click at [214, 324] on input "Lineal feet @ 3 foot wide" at bounding box center [564, 325] width 749 height 20
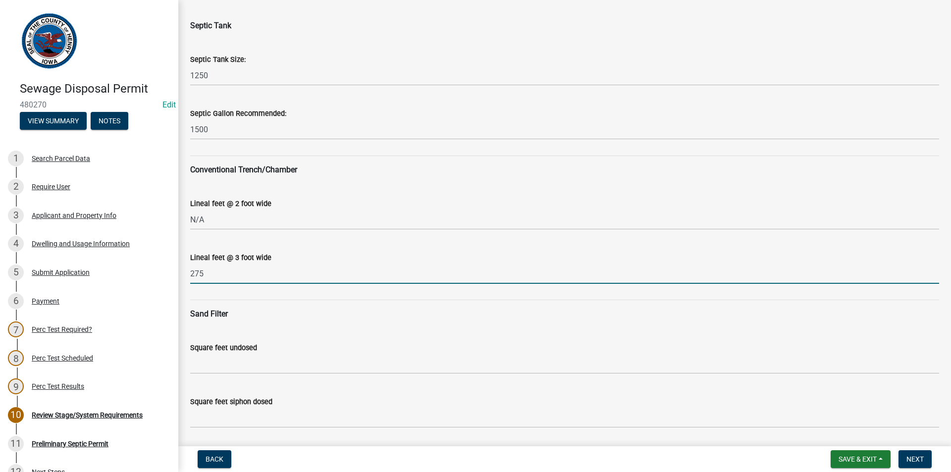
scroll to position [149, 0]
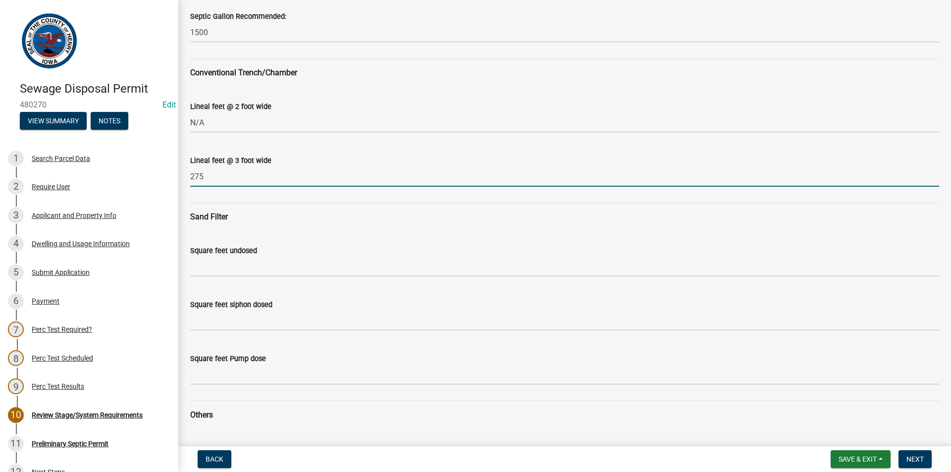
type input "275"
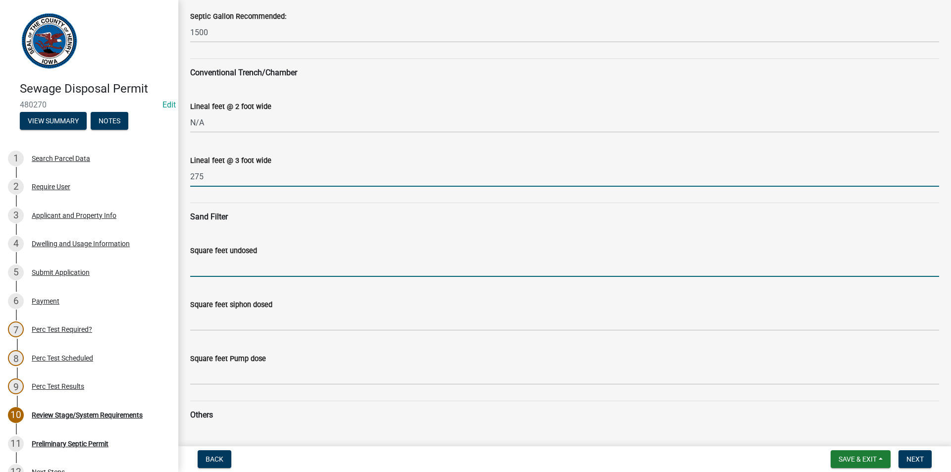
click at [242, 271] on input "Square feet undosed" at bounding box center [564, 267] width 749 height 20
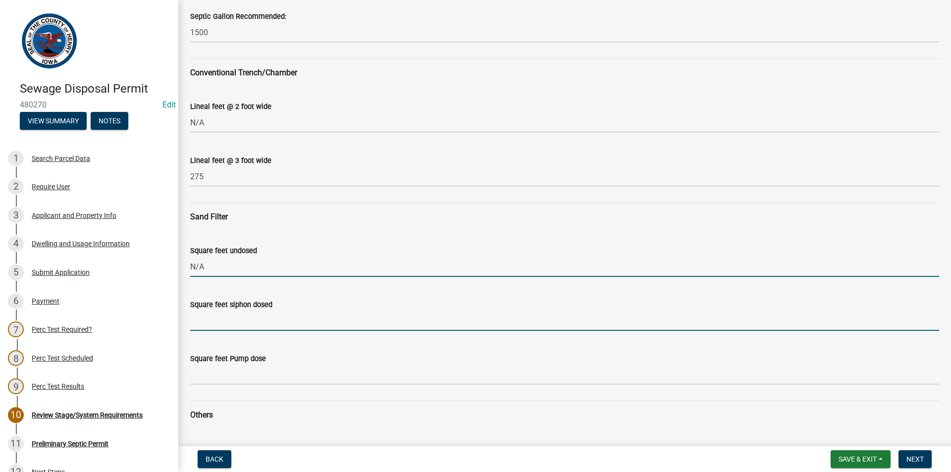
click at [242, 325] on input "Square feet siphon dosed" at bounding box center [564, 321] width 749 height 20
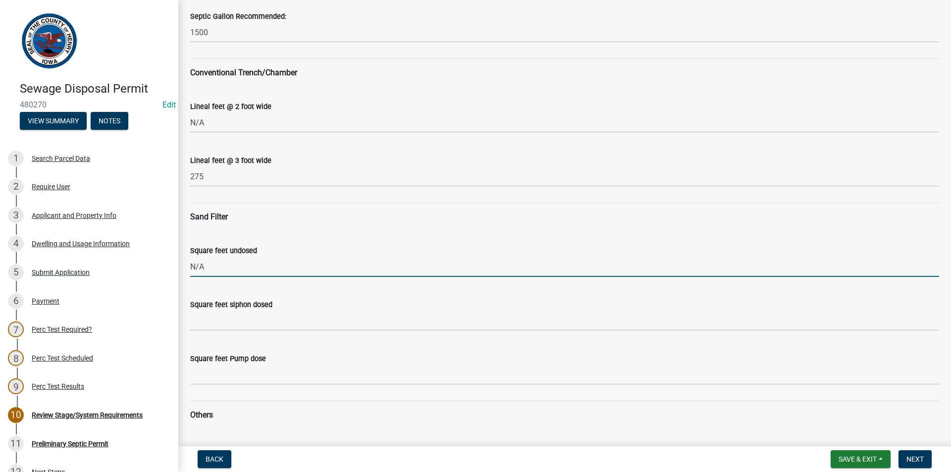
click at [225, 269] on input "N/A" at bounding box center [564, 267] width 749 height 20
type input "N"
type input "720"
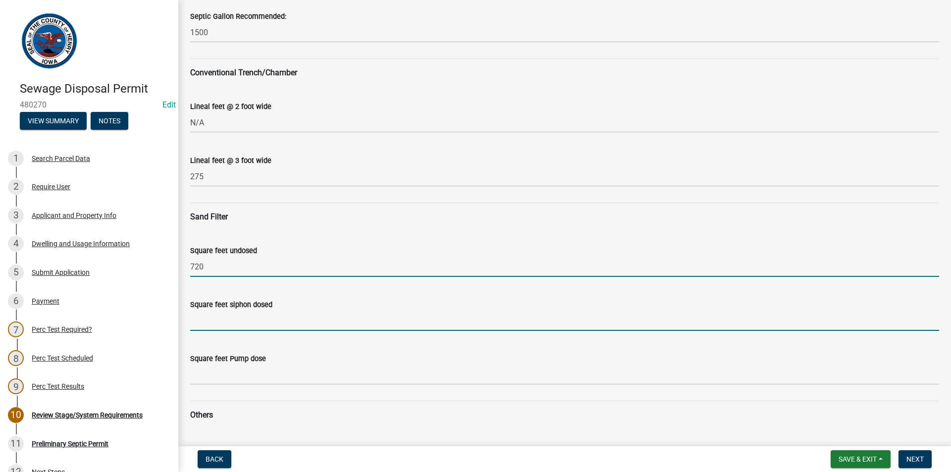
click at [210, 324] on input "Square feet siphon dosed" at bounding box center [564, 321] width 749 height 20
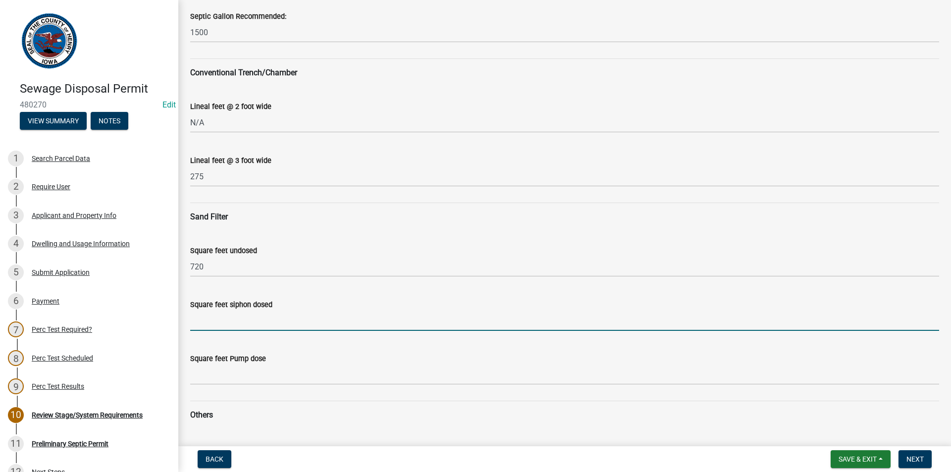
type input "540"
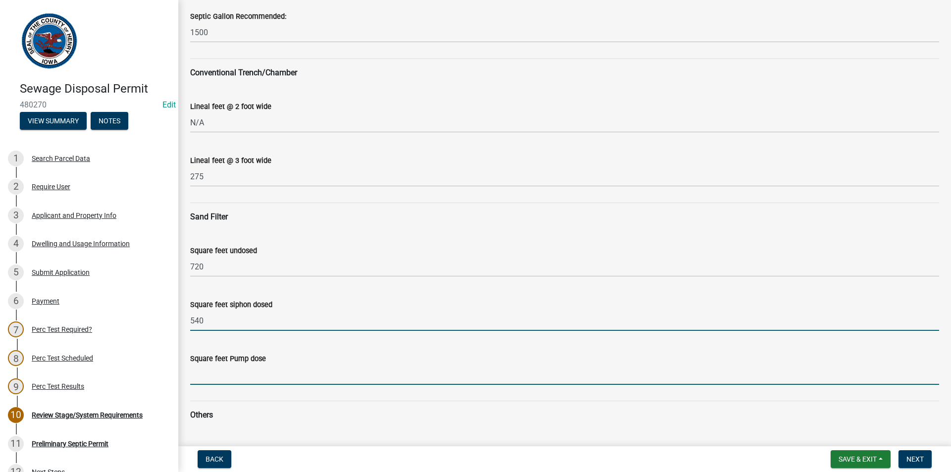
click at [234, 370] on input "Square feet Pump dose" at bounding box center [564, 375] width 749 height 20
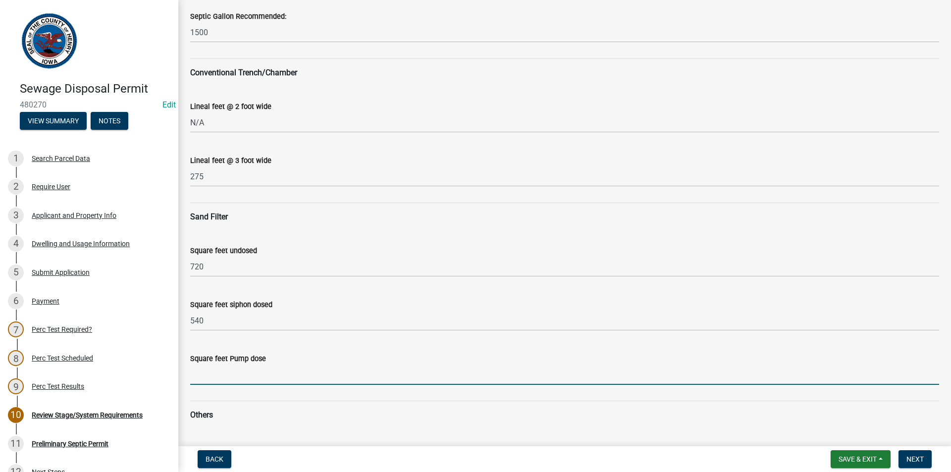
type input "450"
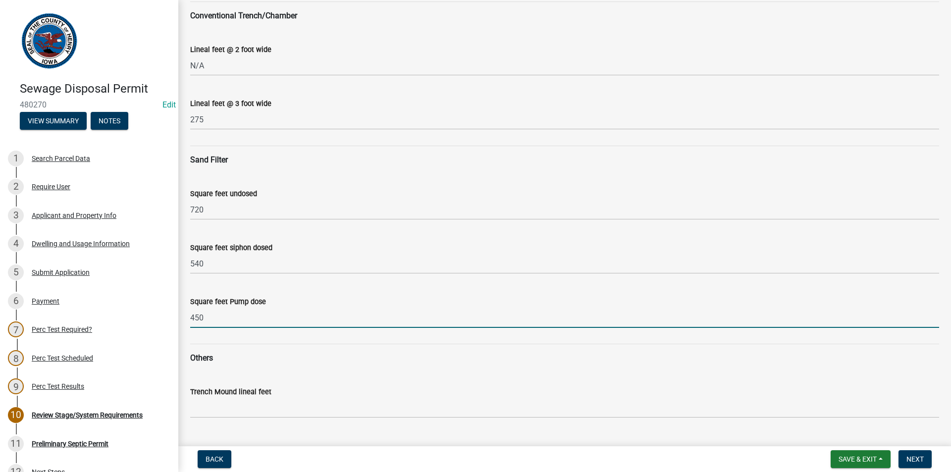
scroll to position [297, 0]
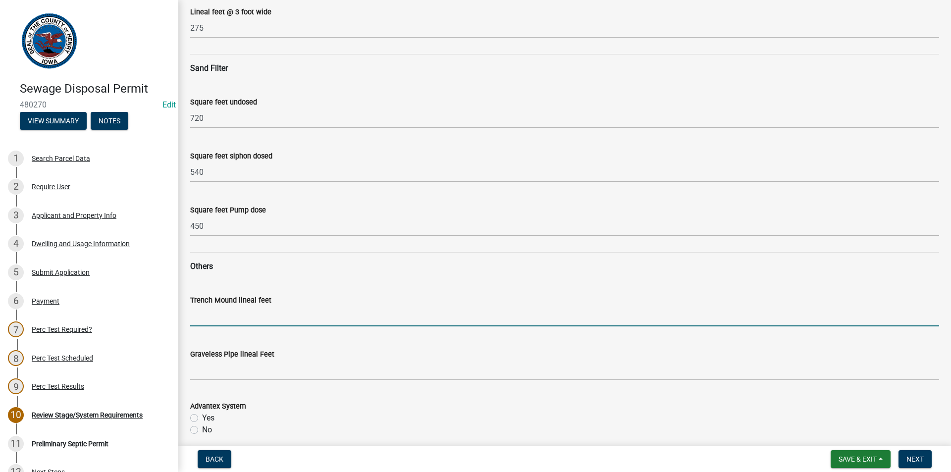
click at [222, 323] on input "Trench Mound lineal feet" at bounding box center [564, 316] width 749 height 20
type input "N/A"
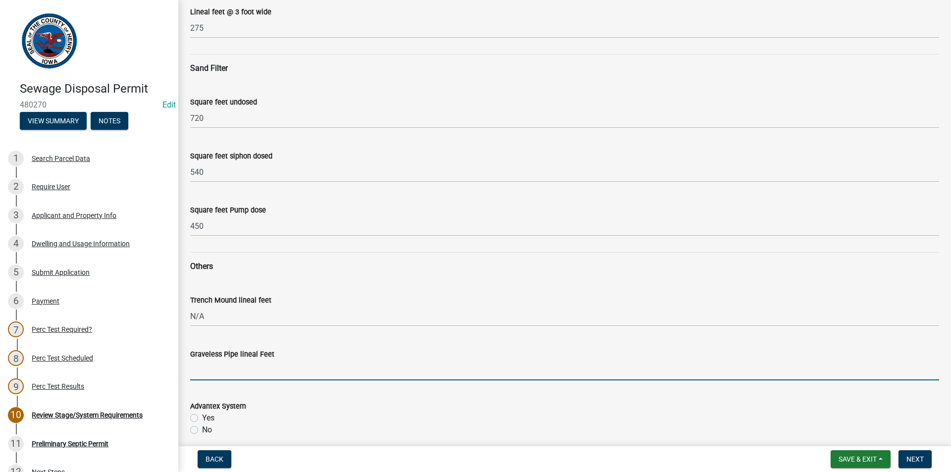
click at [228, 372] on input "Graveless Pipe lineal Feet" at bounding box center [564, 370] width 749 height 20
type input "N/A"
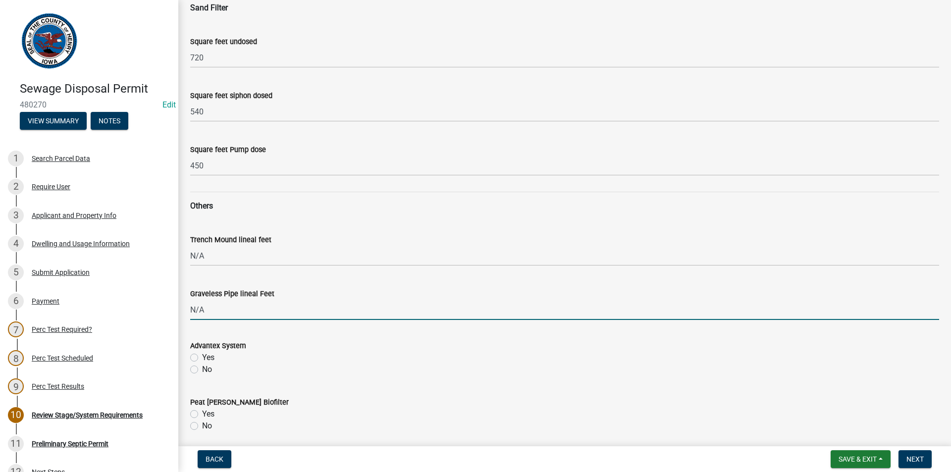
scroll to position [446, 0]
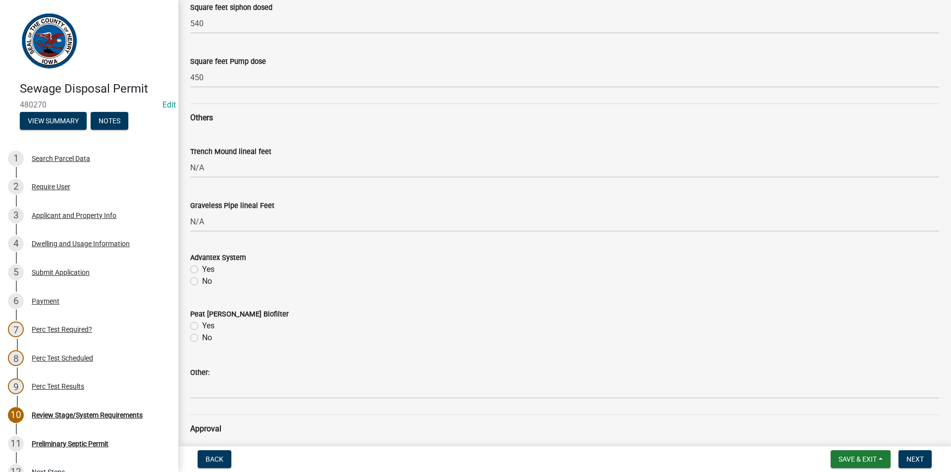
drag, startPoint x: 192, startPoint y: 281, endPoint x: 193, endPoint y: 303, distance: 22.3
click at [202, 281] on label "No" at bounding box center [207, 282] width 10 height 12
click at [202, 281] on input "No" at bounding box center [205, 279] width 6 height 6
radio input "true"
click at [202, 339] on label "No" at bounding box center [207, 338] width 10 height 12
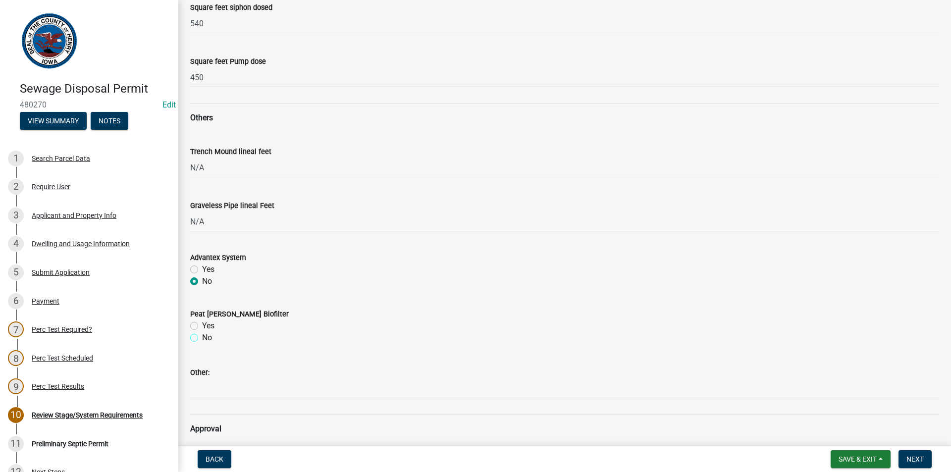
click at [202, 338] on input "No" at bounding box center [205, 335] width 6 height 6
radio input "true"
click at [208, 375] on label "Other:" at bounding box center [199, 373] width 19 height 7
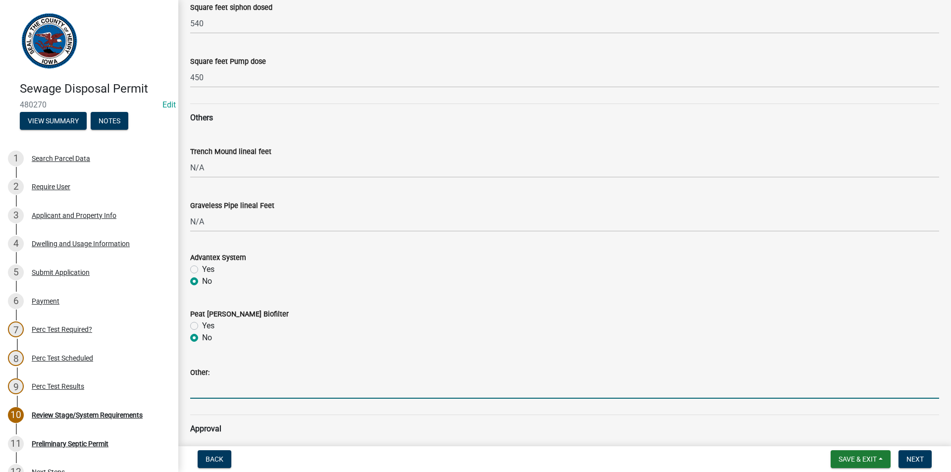
click at [208, 379] on input "Other:" at bounding box center [564, 389] width 749 height 20
click at [220, 388] on input "Other:" at bounding box center [564, 389] width 749 height 20
type input "N/A"
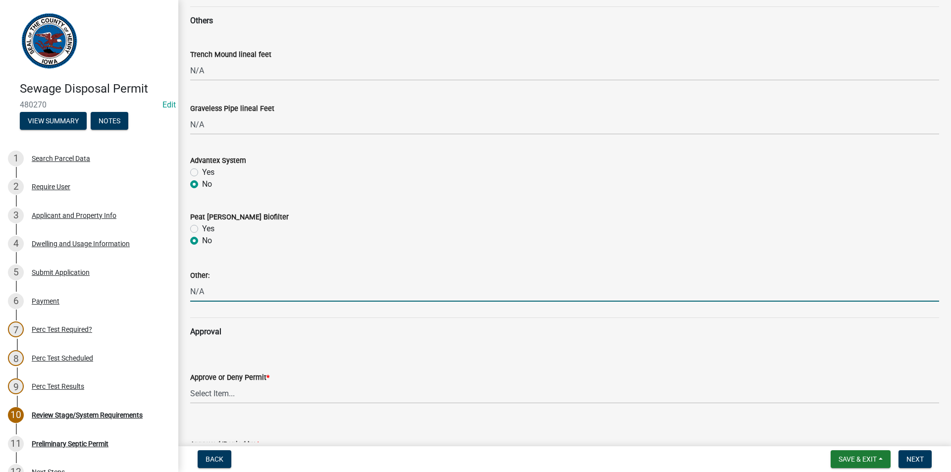
scroll to position [743, 0]
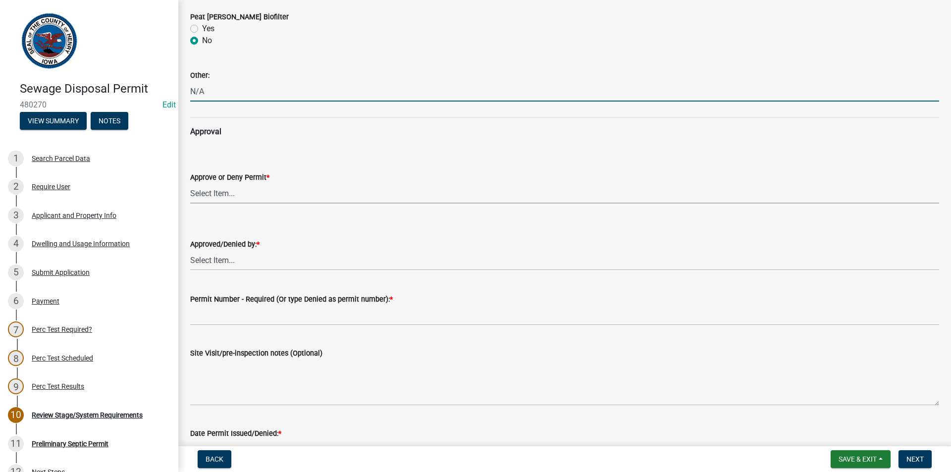
click at [224, 193] on select "Select Item... approved denied" at bounding box center [564, 193] width 749 height 20
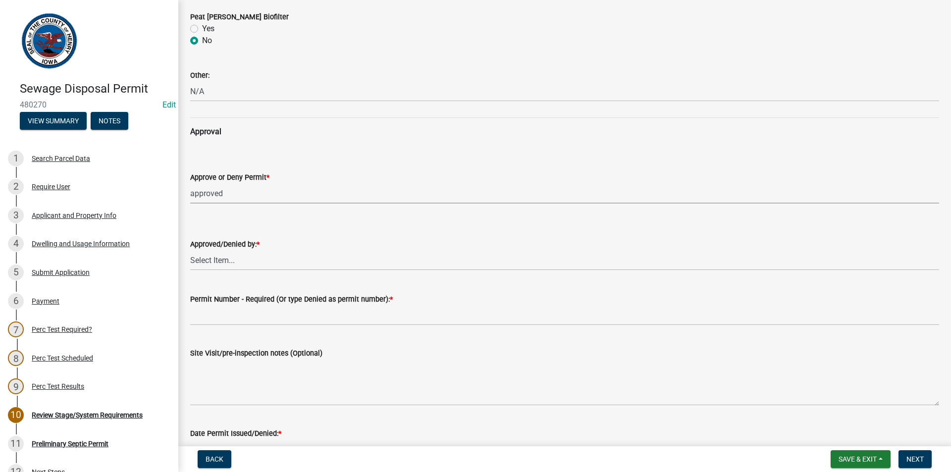
click at [190, 183] on select "Select Item... approved denied" at bounding box center [564, 193] width 749 height 20
select select "6c6aa950-0871-4f6b-8369-9beb03d646f1"
click at [222, 263] on select "Select Item... [PERSON_NAME] [PERSON_NAME]" at bounding box center [564, 260] width 749 height 20
click at [190, 250] on select "Select Item... [PERSON_NAME] [PERSON_NAME]" at bounding box center [564, 260] width 749 height 20
select select "5c99670e-d68f-4230-9f25-35431631f8c6"
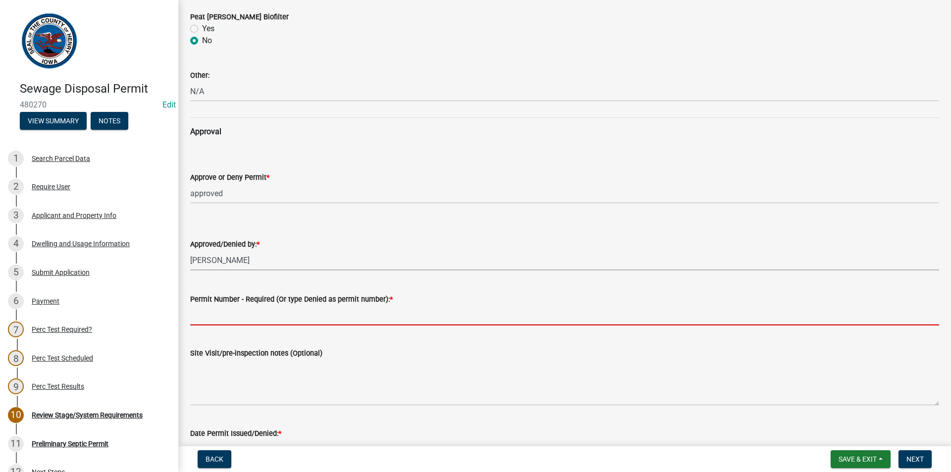
click at [219, 320] on input "Permit Number - Required (Or type Denied as permit number): *" at bounding box center [564, 315] width 749 height 20
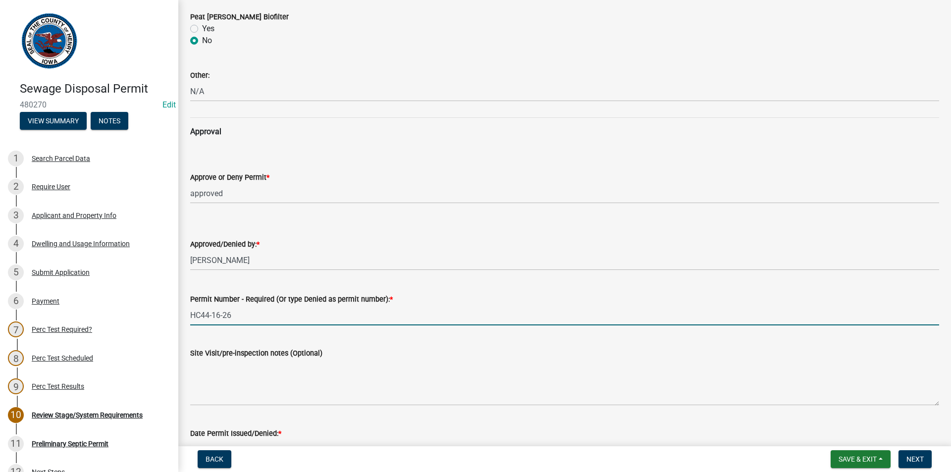
type input "HC44-16-26"
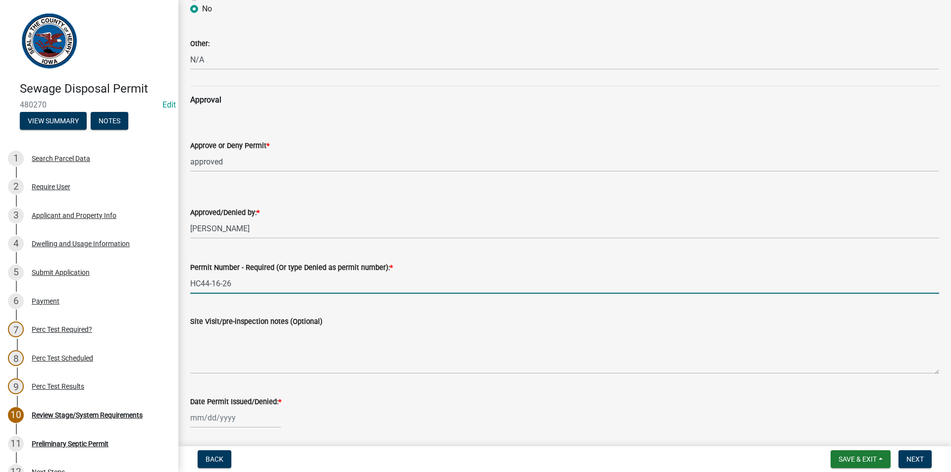
scroll to position [808, 0]
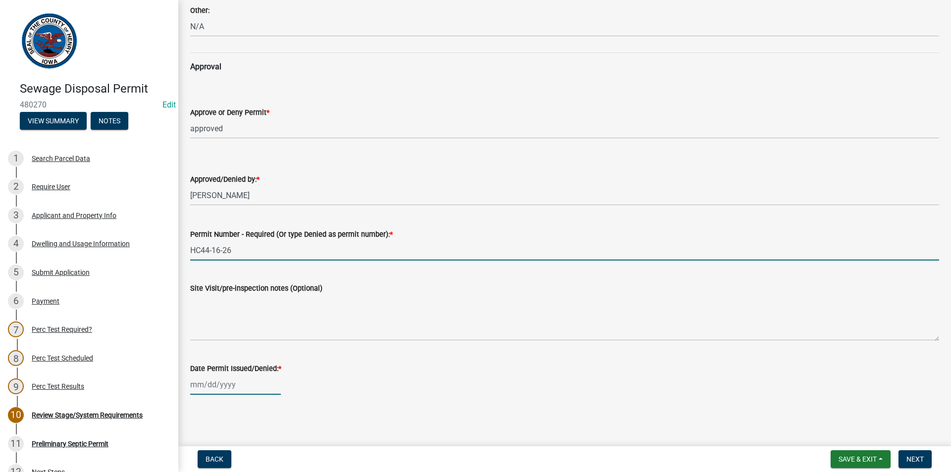
click at [247, 388] on div at bounding box center [235, 385] width 91 height 20
select select "9"
select select "2025"
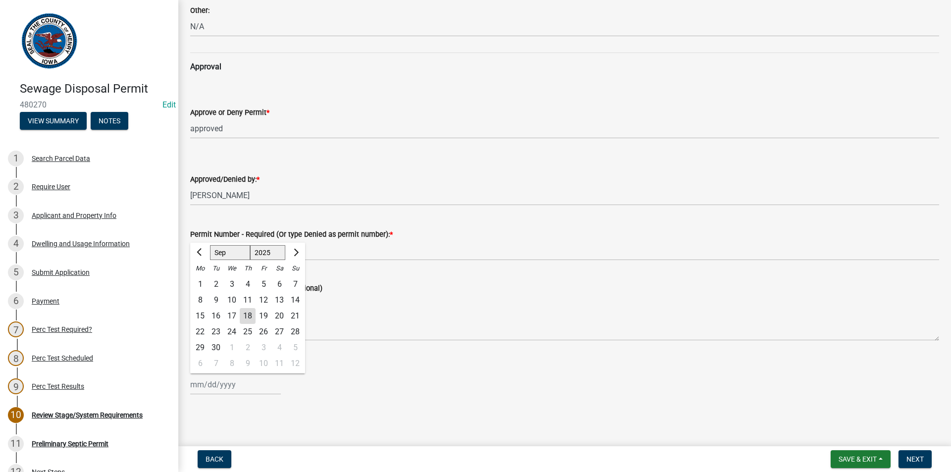
click at [246, 312] on div "18" at bounding box center [248, 316] width 16 height 16
type input "[DATE]"
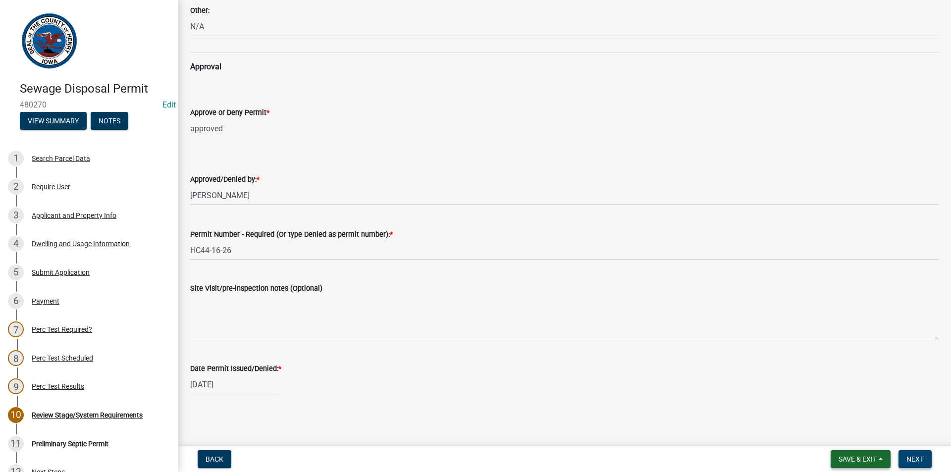
drag, startPoint x: 921, startPoint y: 456, endPoint x: 886, endPoint y: 452, distance: 36.0
click at [921, 456] on span "Next" at bounding box center [915, 459] width 17 height 8
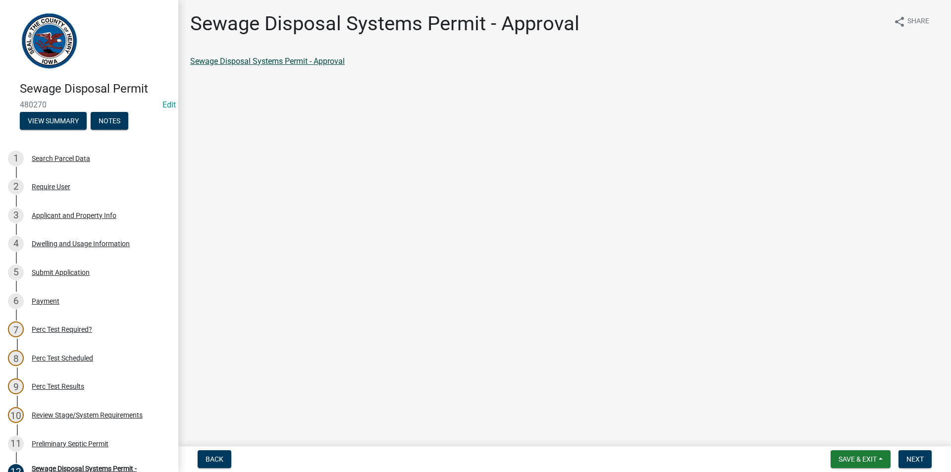
click at [338, 57] on link "Sewage Disposal Systems Permit - Approval" at bounding box center [267, 60] width 155 height 9
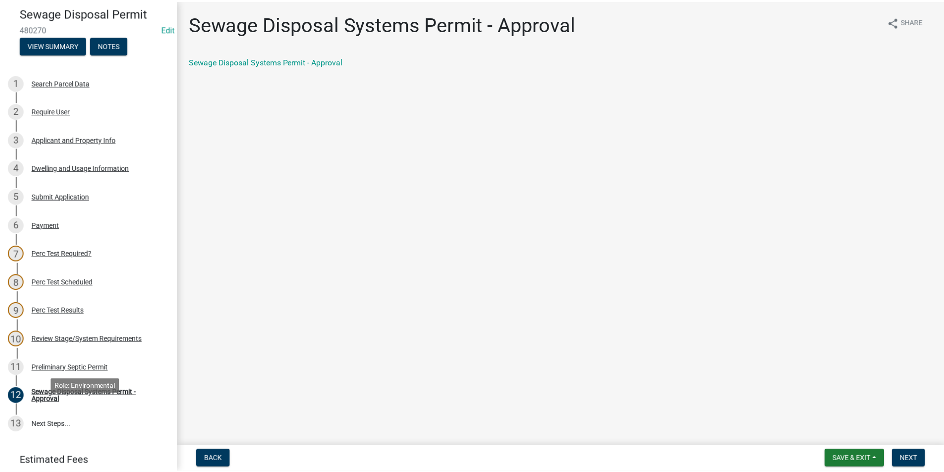
scroll to position [135, 0]
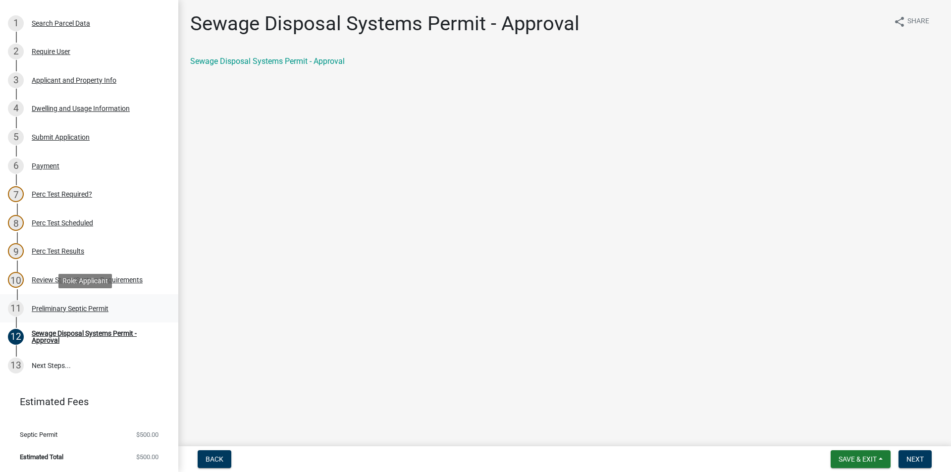
click at [65, 301] on div "11 Preliminary Septic Permit" at bounding box center [85, 309] width 155 height 16
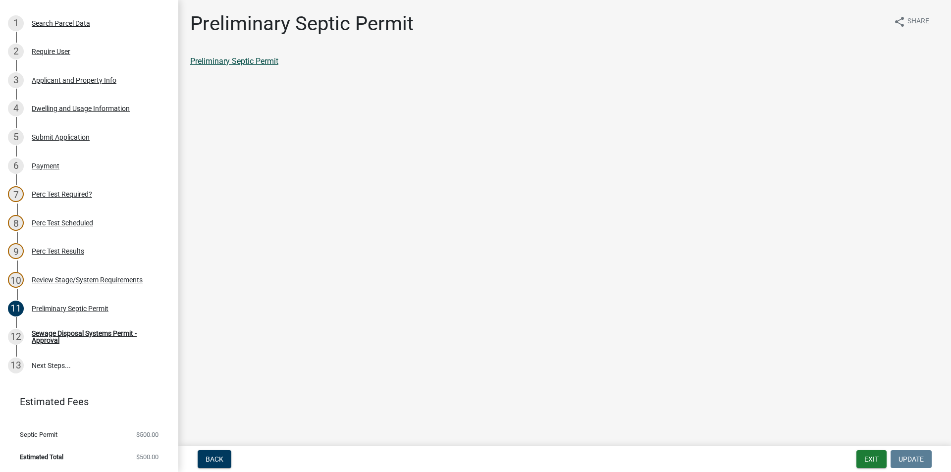
click at [267, 64] on link "Preliminary Septic Permit" at bounding box center [234, 60] width 88 height 9
click at [52, 335] on div "Sewage Disposal Systems Permit - Approval" at bounding box center [97, 337] width 131 height 14
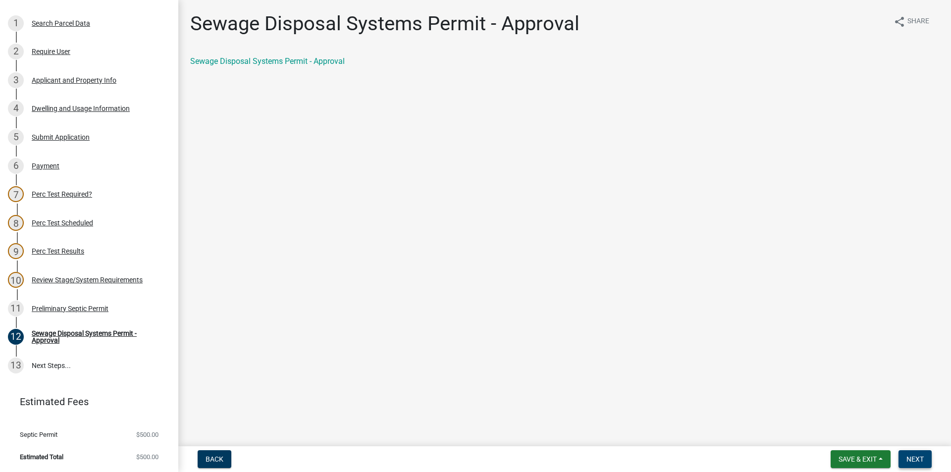
click at [906, 452] on button "Next" at bounding box center [915, 459] width 33 height 18
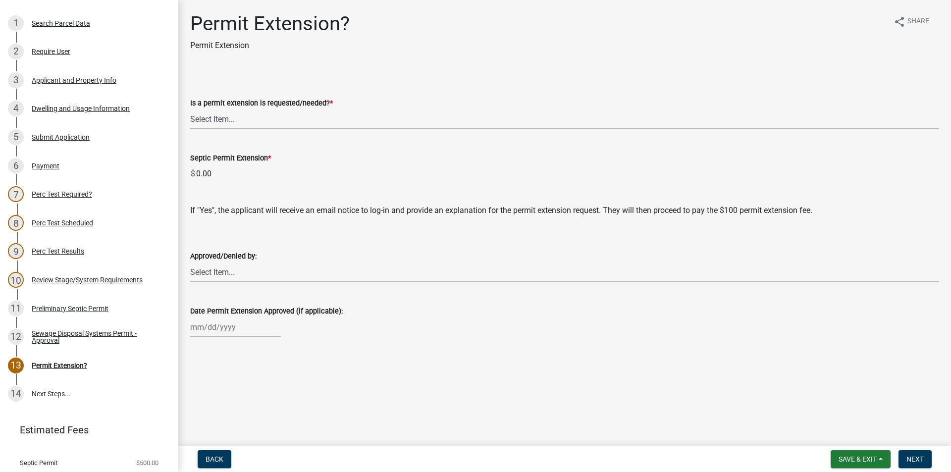
click at [289, 126] on select "Select Item... Yes No denied" at bounding box center [564, 119] width 749 height 20
click at [190, 109] on select "Select Item... Yes No denied" at bounding box center [564, 119] width 749 height 20
select select "987b5ea2-4eed-47da-98d7-c91cd4fcb817"
click at [915, 460] on span "Next" at bounding box center [915, 459] width 17 height 8
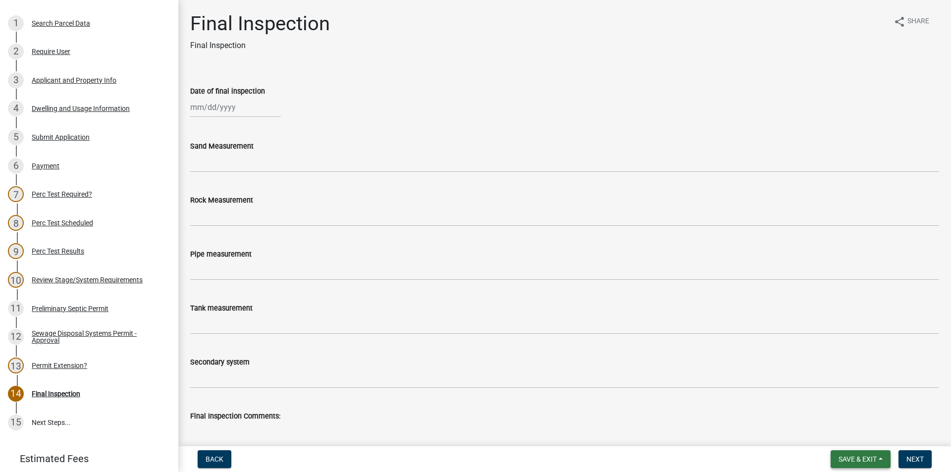
click at [855, 457] on span "Save & Exit" at bounding box center [858, 459] width 38 height 8
click at [842, 434] on button "Save & Exit" at bounding box center [851, 434] width 79 height 24
